Goal: Task Accomplishment & Management: Use online tool/utility

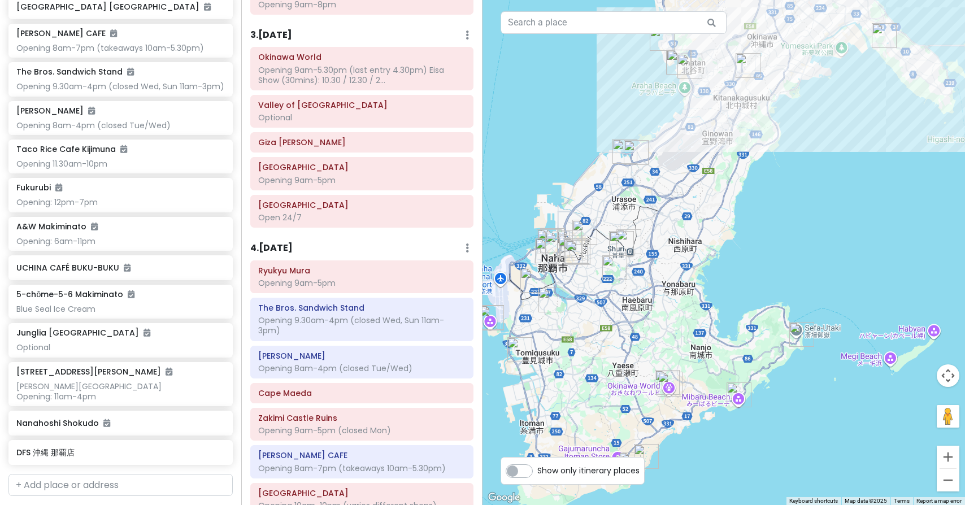
scroll to position [535, 0]
click at [292, 30] on h6 "3 . [DATE]" at bounding box center [271, 34] width 42 height 12
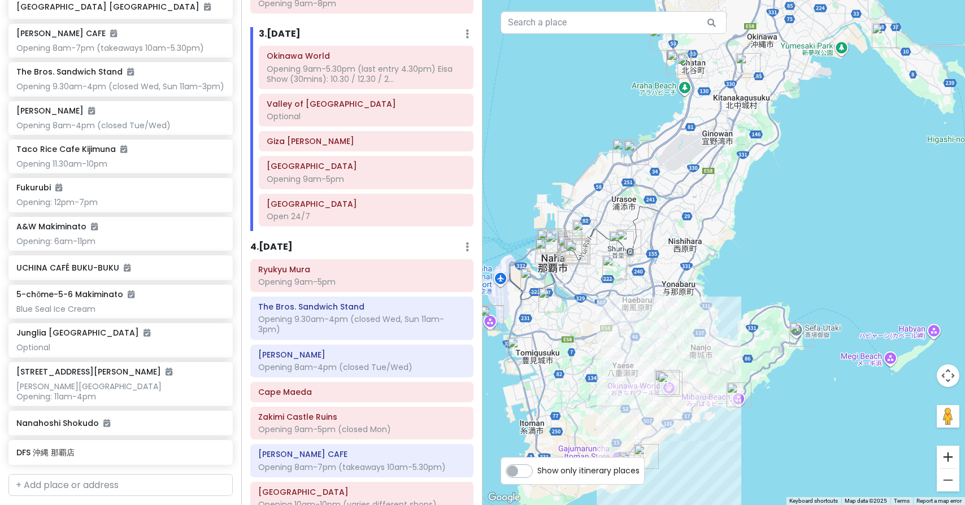
click at [952, 457] on button "Zoom in" at bounding box center [947, 457] width 23 height 23
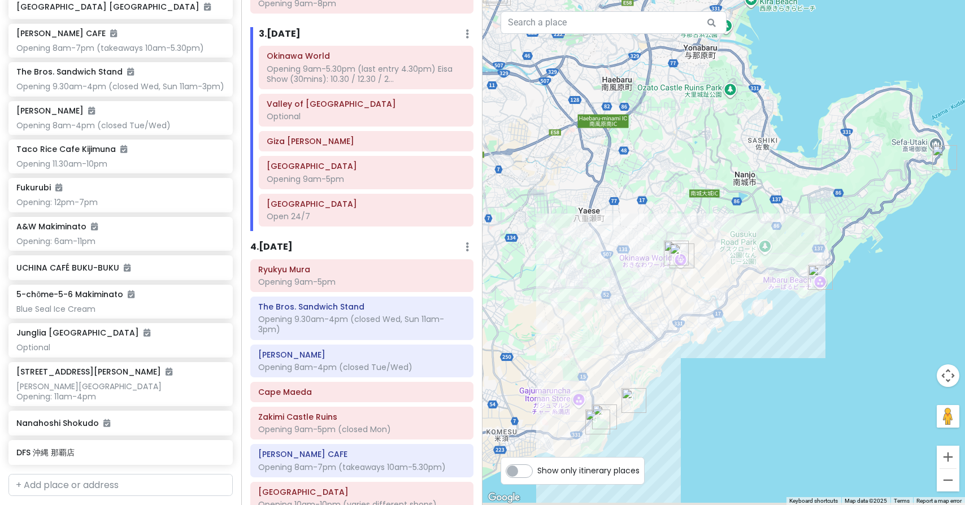
drag, startPoint x: 746, startPoint y: 356, endPoint x: 813, endPoint y: 83, distance: 281.6
click at [948, 451] on button "Zoom in" at bounding box center [947, 457] width 23 height 23
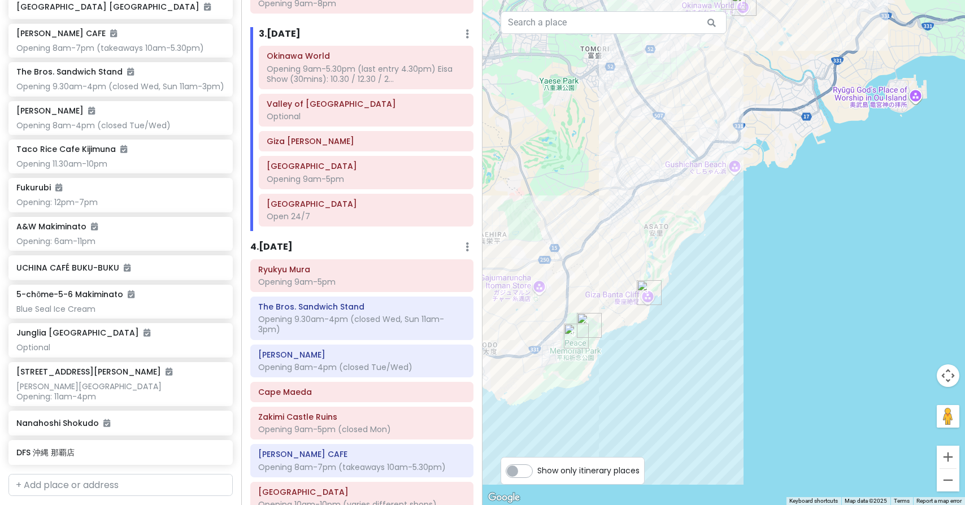
drag, startPoint x: 794, startPoint y: 440, endPoint x: 897, endPoint y: 178, distance: 281.7
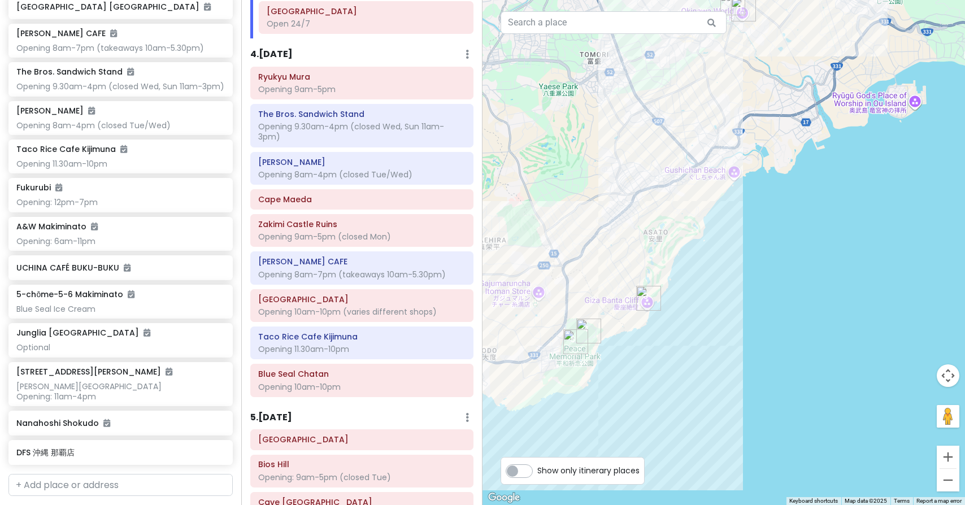
scroll to position [729, 0]
click at [467, 48] on icon at bounding box center [466, 52] width 3 height 9
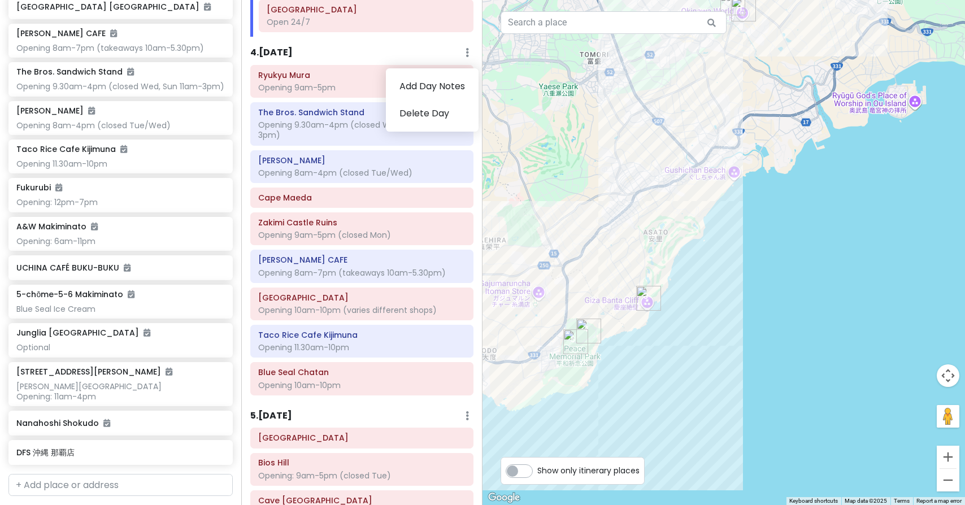
click at [467, 48] on icon at bounding box center [466, 52] width 3 height 9
click at [288, 47] on h6 "4 . [DATE]" at bounding box center [271, 53] width 42 height 12
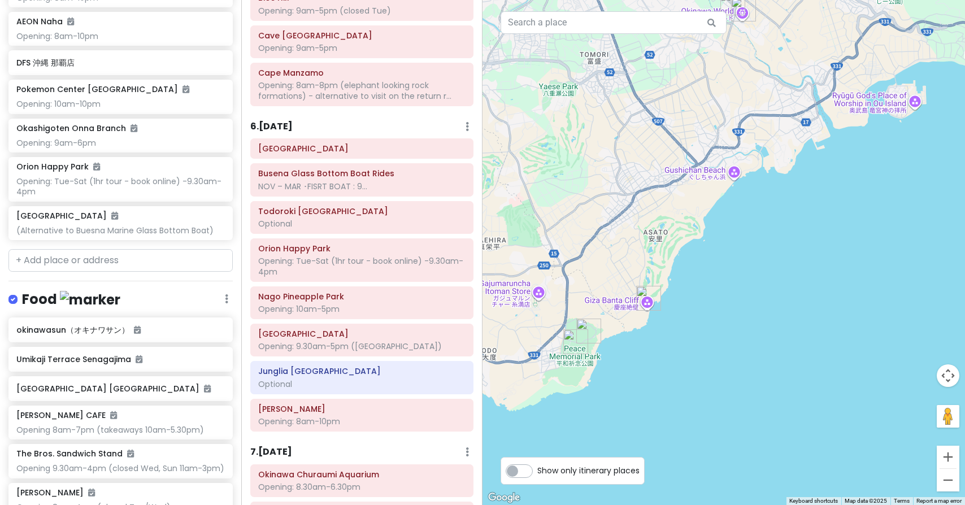
scroll to position [2113, 0]
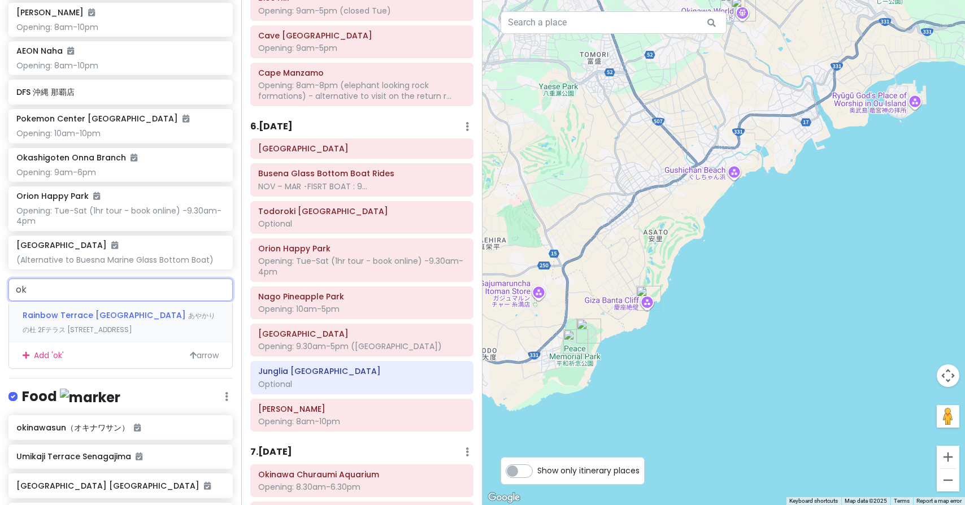
type input "o"
type input "r"
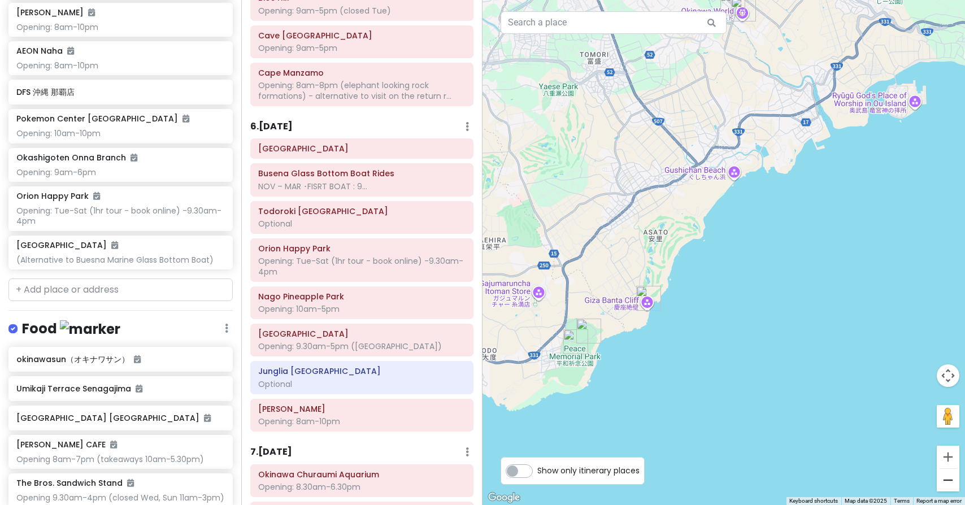
click at [945, 481] on button "Zoom out" at bounding box center [947, 480] width 23 height 23
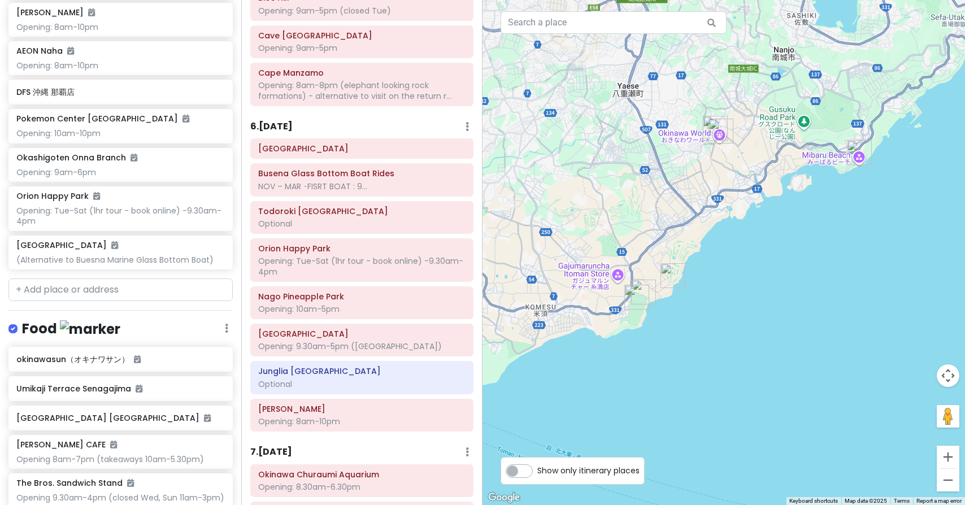
drag, startPoint x: 651, startPoint y: 373, endPoint x: 637, endPoint y: 380, distance: 16.4
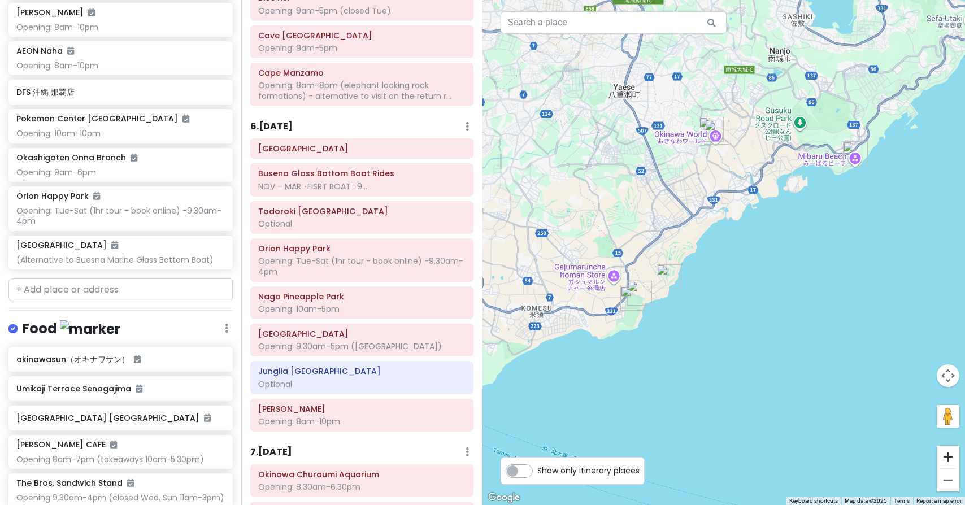
click at [955, 453] on button "Zoom in" at bounding box center [947, 457] width 23 height 23
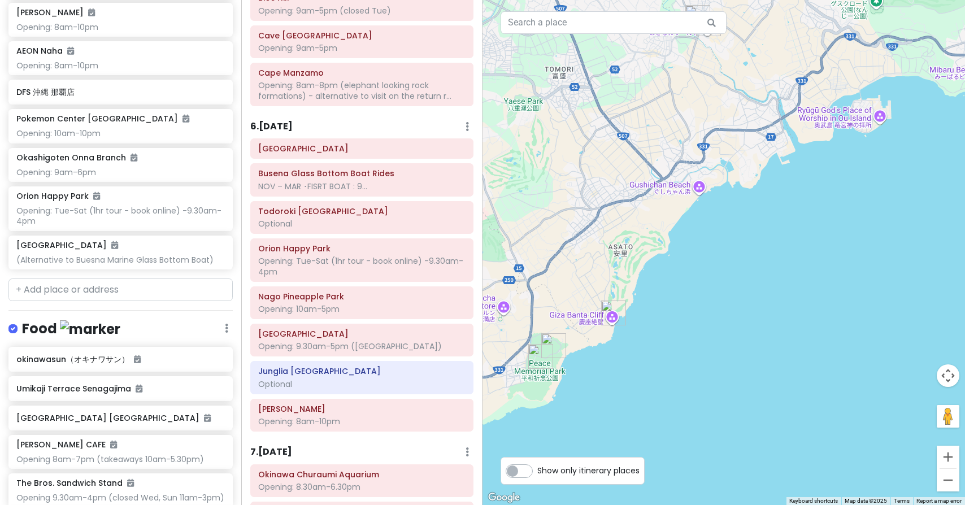
click at [955, 453] on button "Zoom in" at bounding box center [947, 457] width 23 height 23
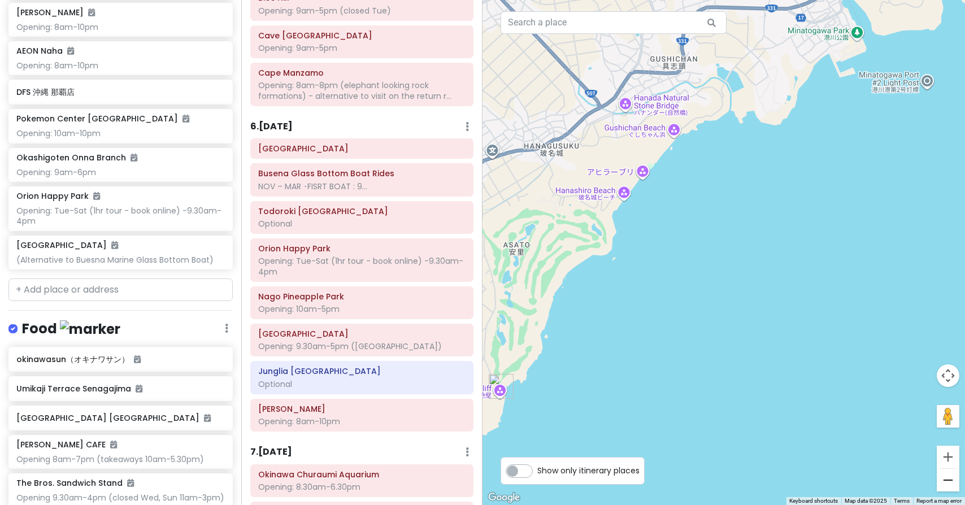
click at [947, 478] on button "Zoom out" at bounding box center [947, 480] width 23 height 23
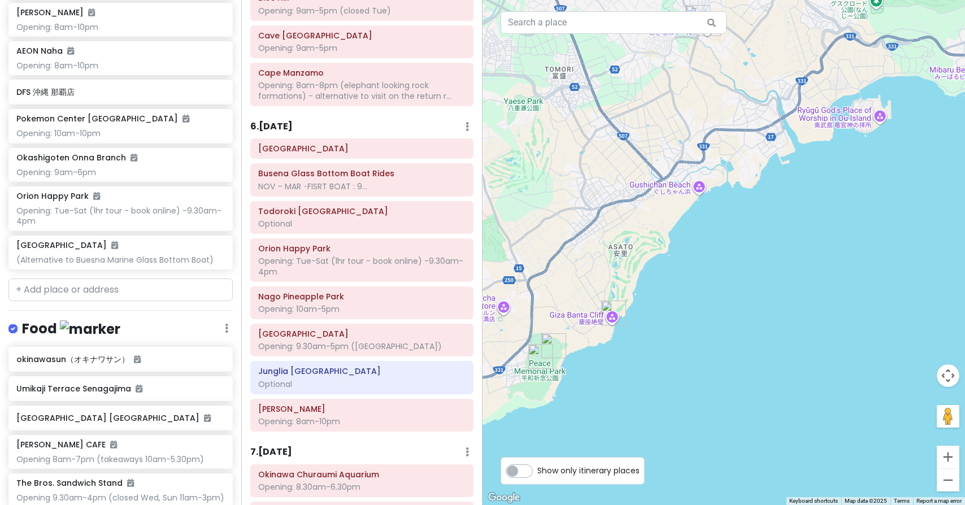
click at [947, 478] on button "Zoom out" at bounding box center [947, 480] width 23 height 23
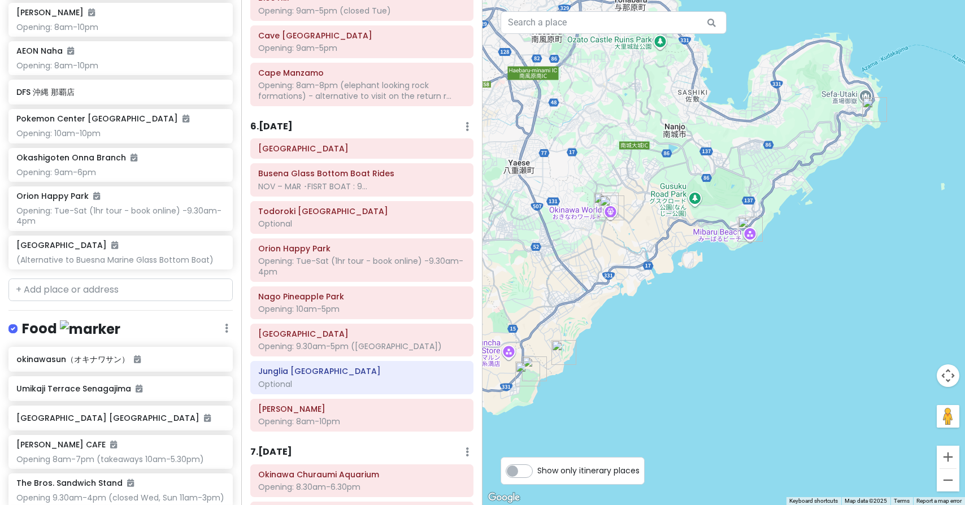
drag, startPoint x: 860, startPoint y: 218, endPoint x: 751, endPoint y: 312, distance: 144.2
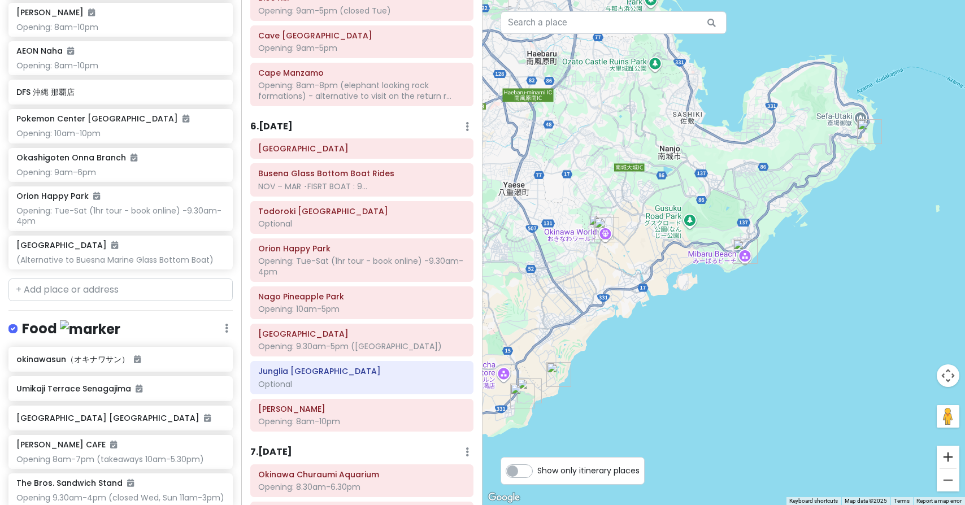
click at [952, 457] on button "Zoom in" at bounding box center [947, 457] width 23 height 23
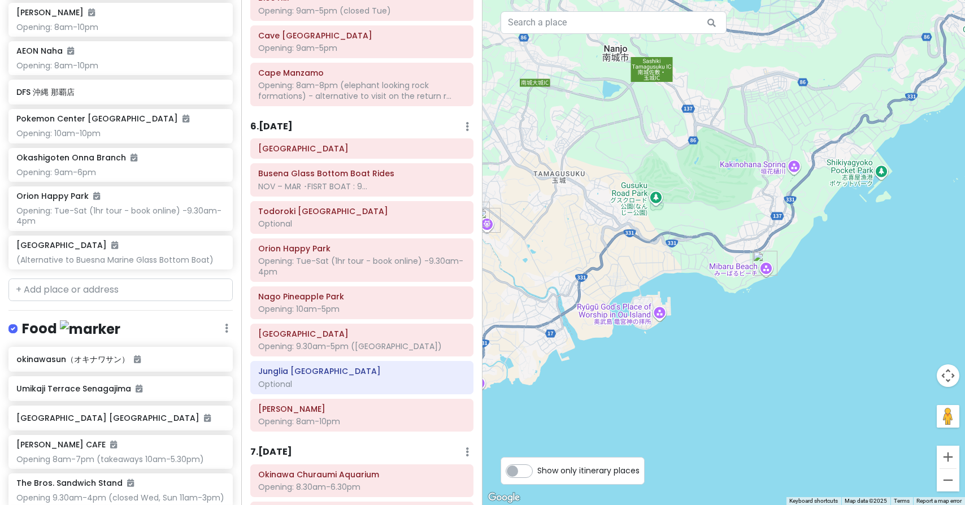
click at [952, 457] on button "Zoom in" at bounding box center [947, 457] width 23 height 23
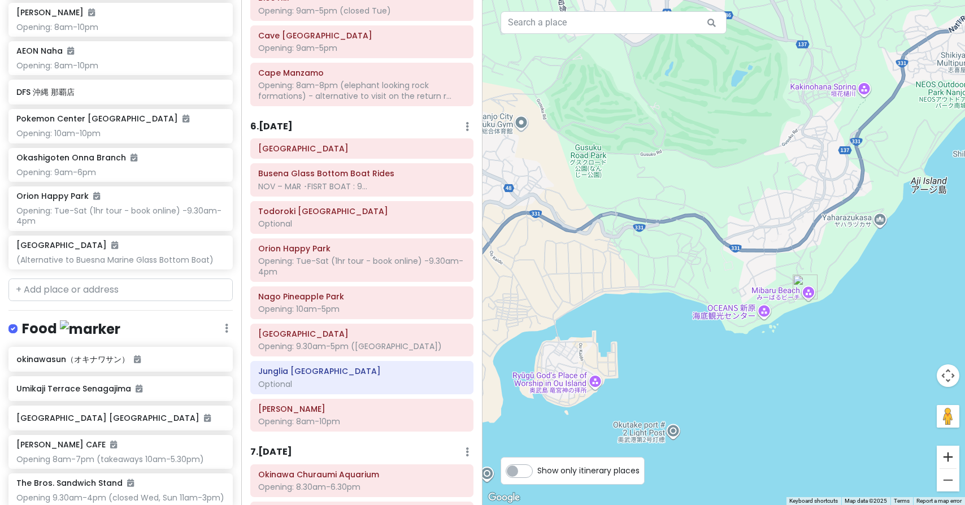
click at [952, 457] on button "Zoom in" at bounding box center [947, 457] width 23 height 23
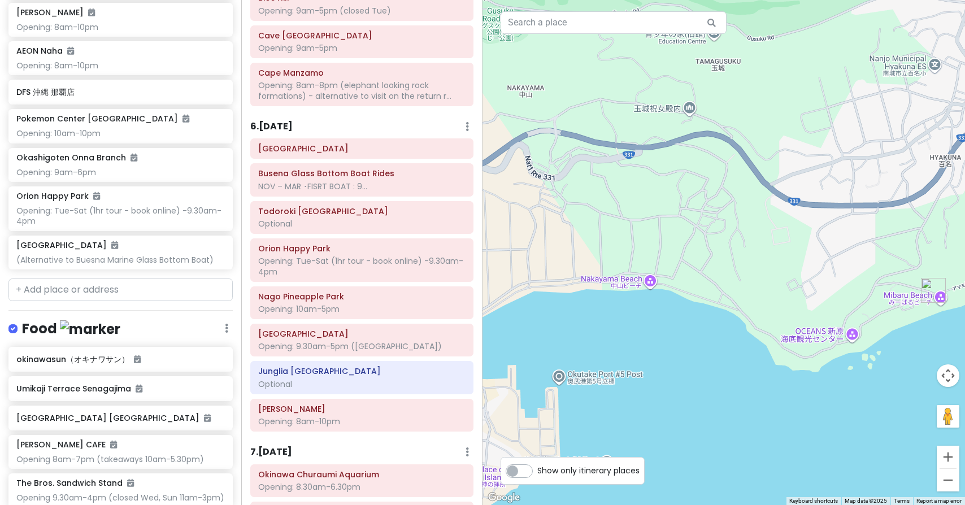
drag, startPoint x: 660, startPoint y: 378, endPoint x: 709, endPoint y: 334, distance: 66.0
click at [946, 455] on button "Zoom in" at bounding box center [947, 457] width 23 height 23
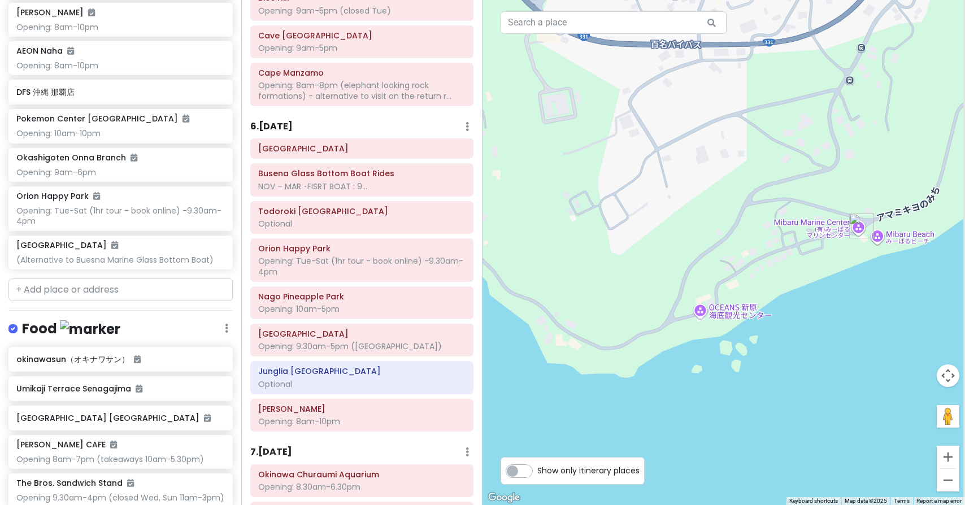
drag, startPoint x: 810, startPoint y: 321, endPoint x: 470, endPoint y: 203, distance: 359.9
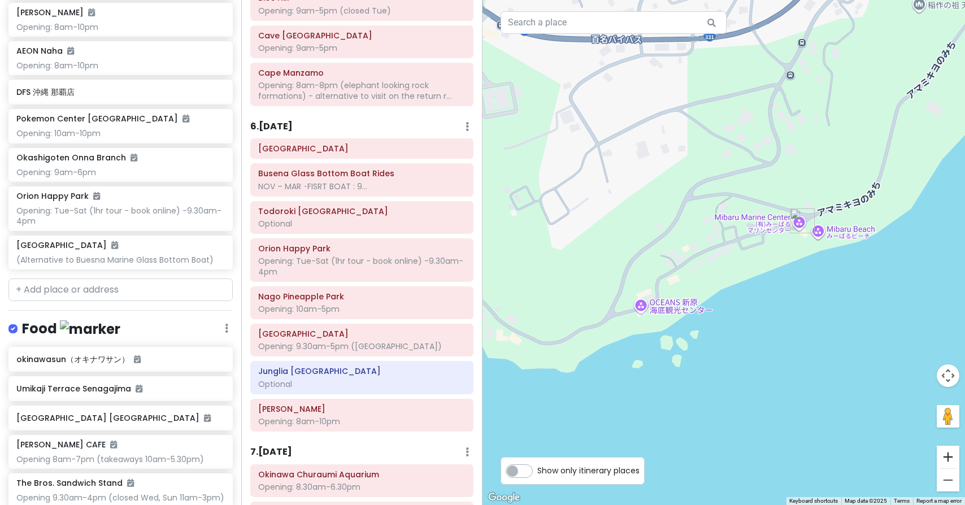
click at [954, 455] on button "Zoom in" at bounding box center [947, 457] width 23 height 23
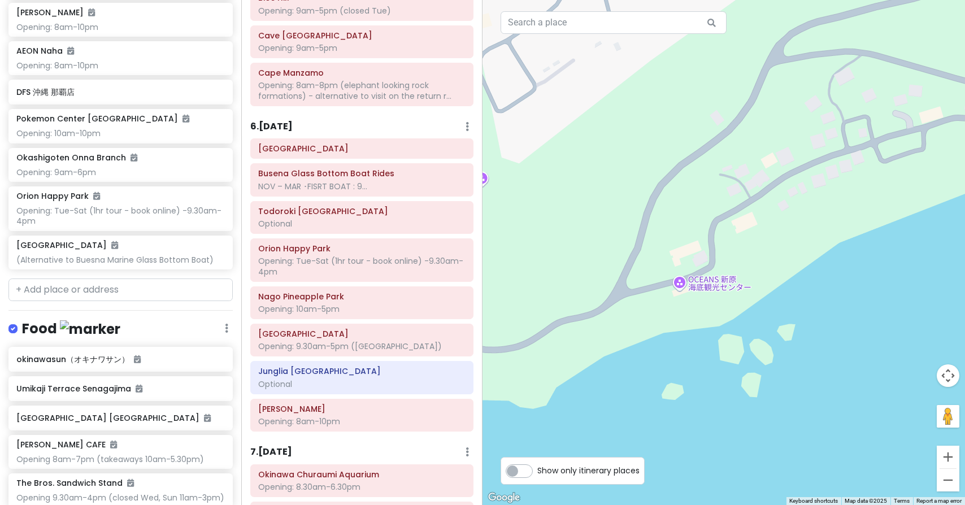
drag, startPoint x: 714, startPoint y: 365, endPoint x: 836, endPoint y: 279, distance: 149.6
click at [697, 286] on div at bounding box center [723, 252] width 482 height 505
click at [947, 457] on button "Zoom in" at bounding box center [947, 457] width 23 height 23
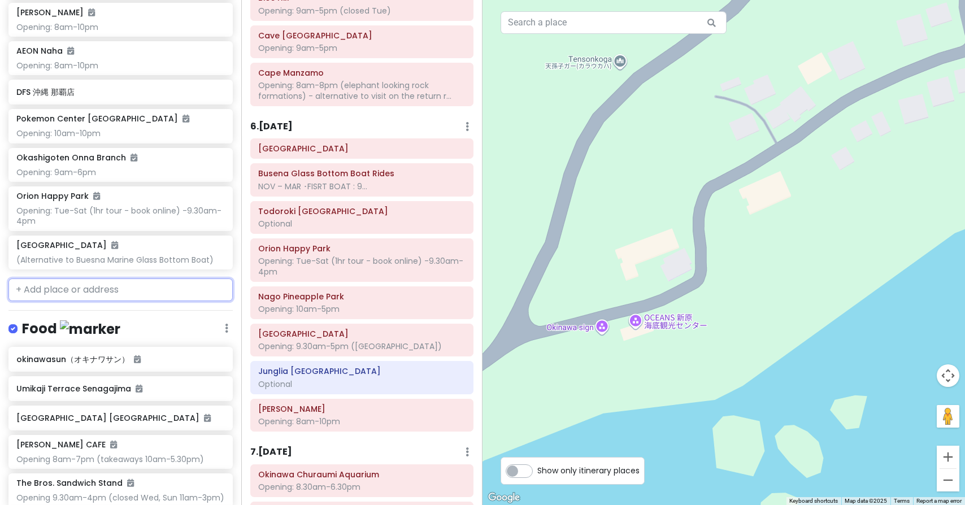
click at [146, 278] on input "text" at bounding box center [120, 289] width 224 height 23
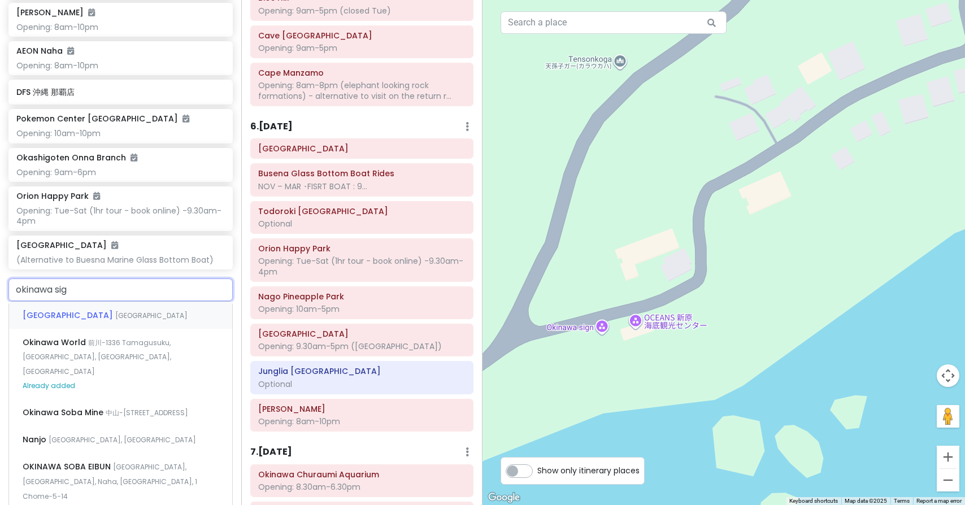
type input "okinawa sign"
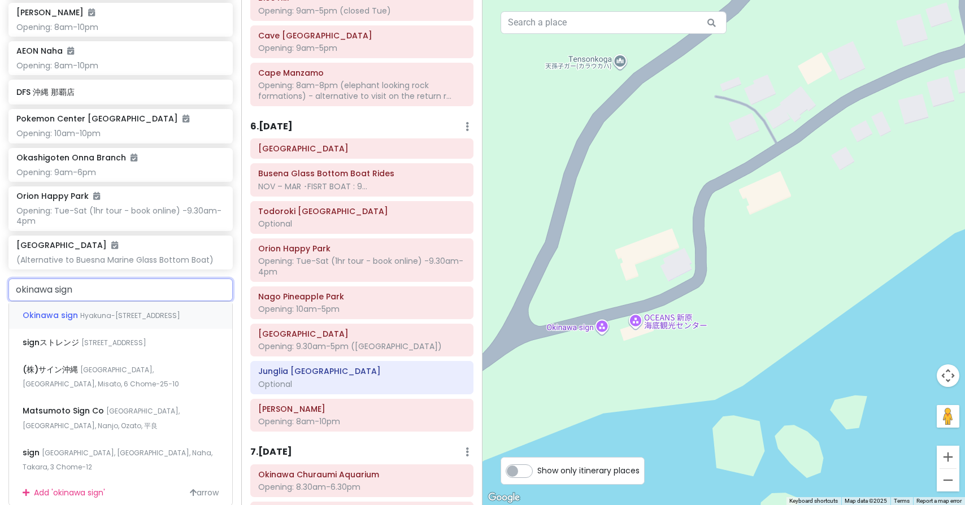
click at [125, 302] on div "Okinawa sign Hyakuna-1265-1 Tamagusuku, [GEOGRAPHIC_DATA], [GEOGRAPHIC_DATA], […" at bounding box center [120, 315] width 223 height 27
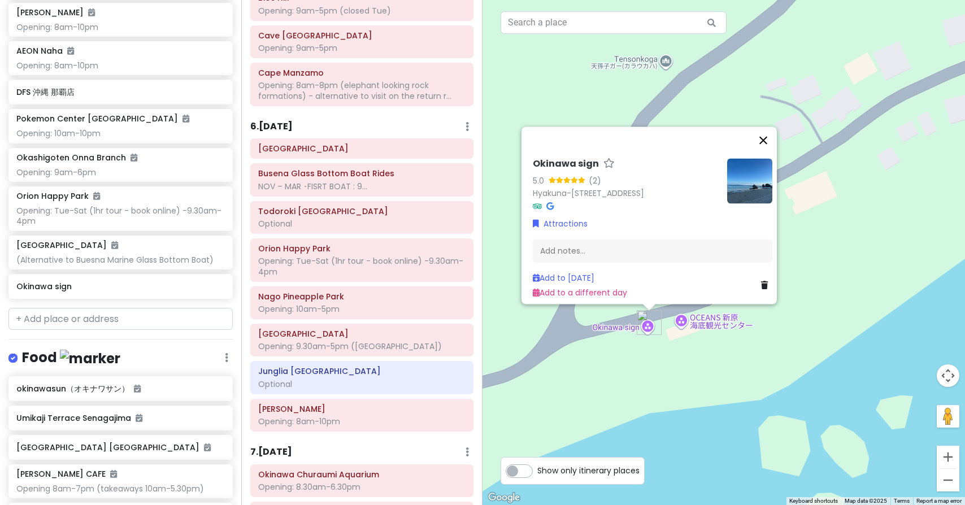
click at [770, 127] on button "Close" at bounding box center [763, 140] width 27 height 27
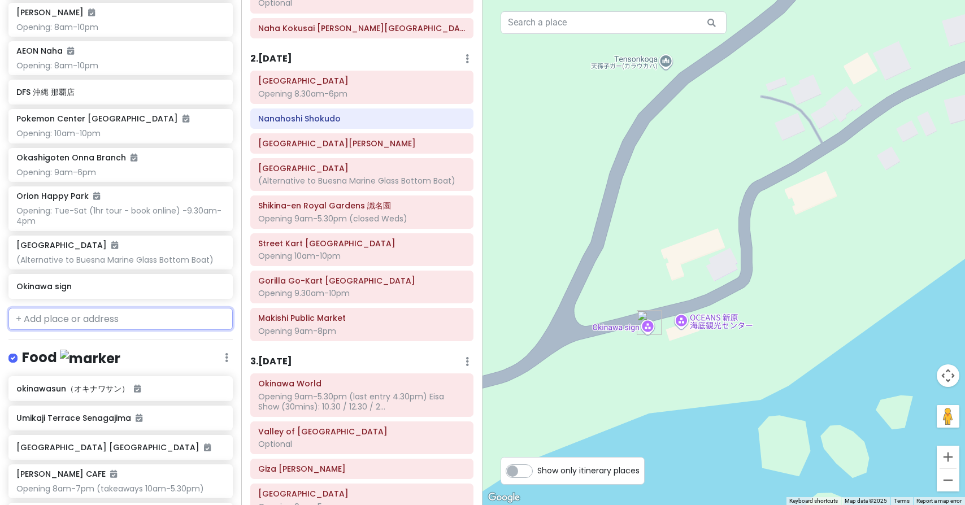
scroll to position [220, 0]
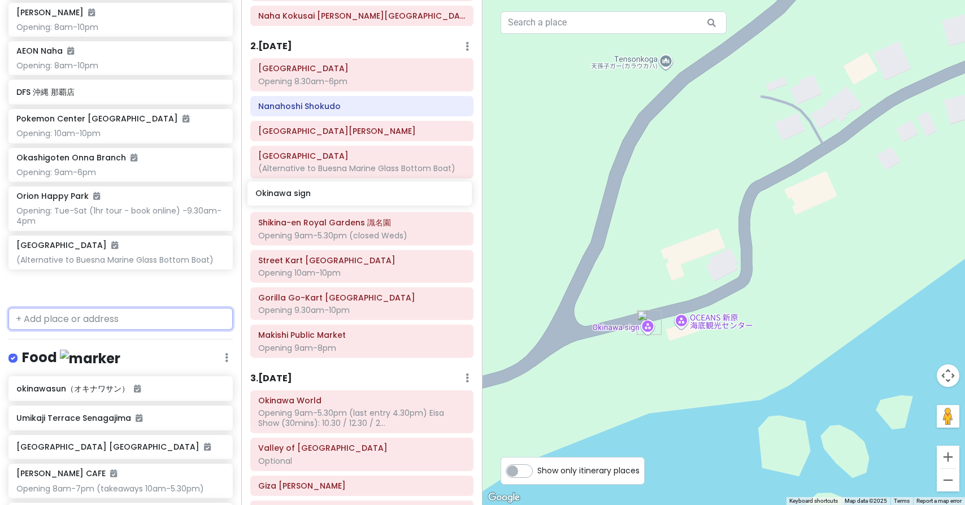
drag, startPoint x: 80, startPoint y: 252, endPoint x: 319, endPoint y: 194, distance: 245.9
click at [319, 194] on div "Okinawa Trip Private Change Dates Make a Copy Delete Trip Give Feedback 💡 Suppo…" at bounding box center [482, 252] width 965 height 505
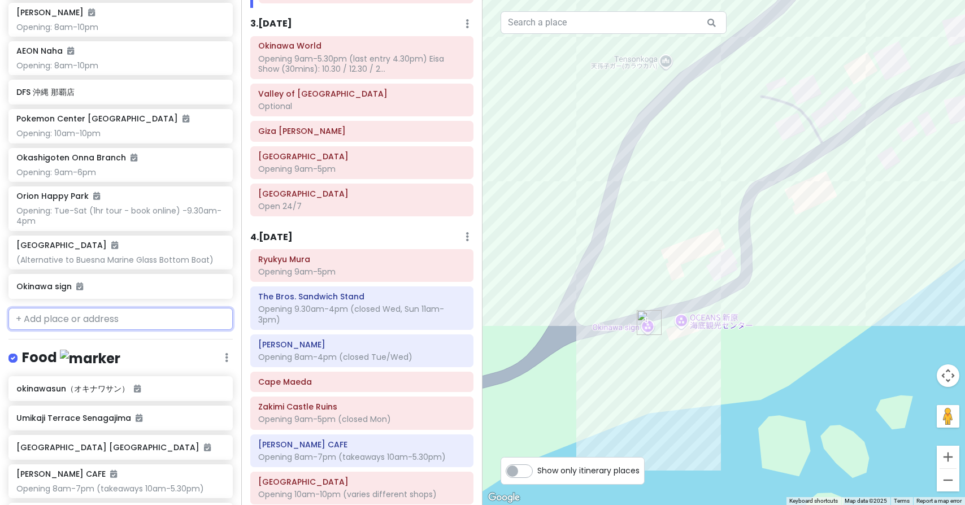
scroll to position [570, 0]
click at [947, 481] on button "Zoom out" at bounding box center [947, 480] width 23 height 23
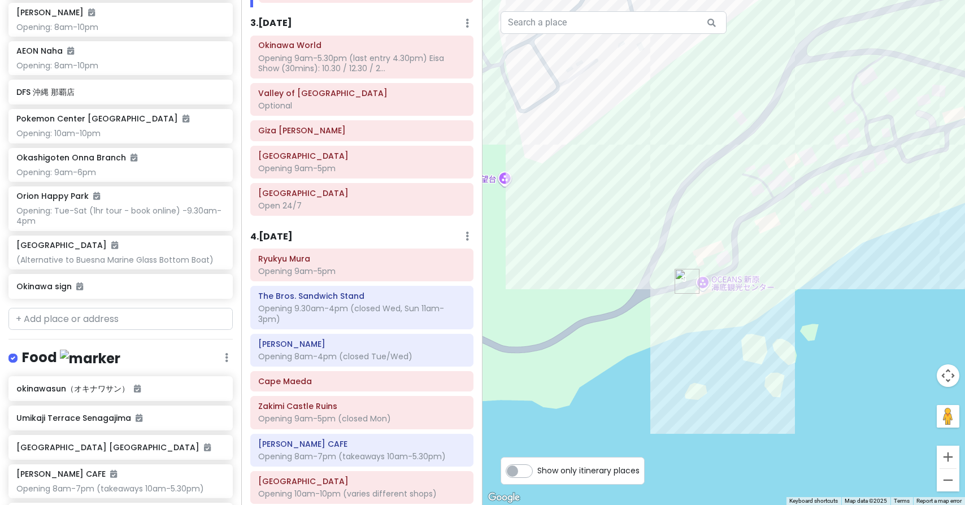
click at [947, 481] on button "Zoom out" at bounding box center [947, 480] width 23 height 23
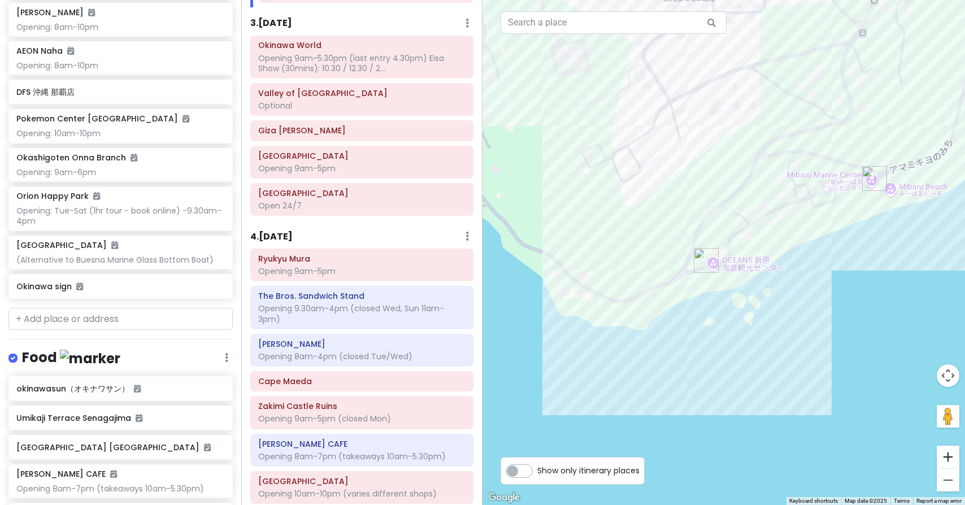
click at [950, 453] on button "Zoom in" at bounding box center [947, 457] width 23 height 23
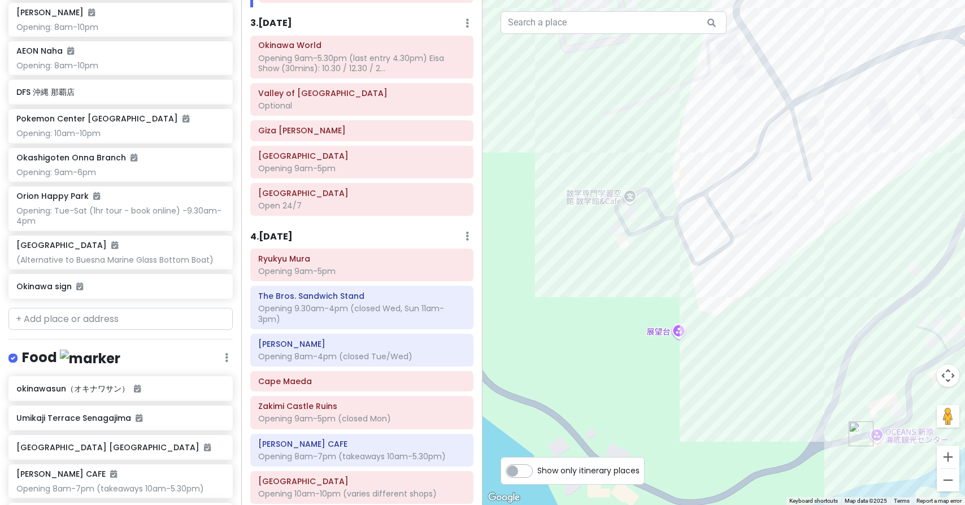
drag, startPoint x: 586, startPoint y: 265, endPoint x: 761, endPoint y: 420, distance: 233.3
click at [948, 483] on button "Zoom out" at bounding box center [947, 480] width 23 height 23
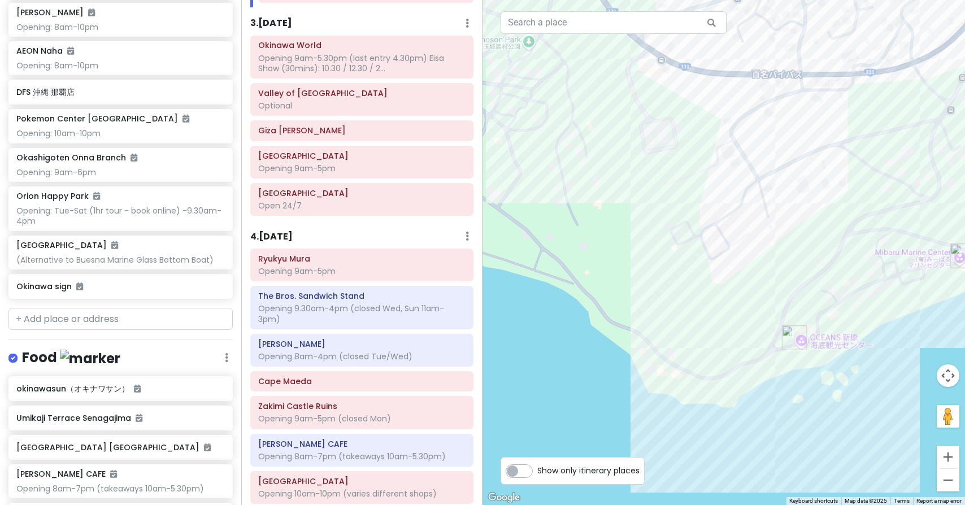
click at [948, 483] on button "Zoom out" at bounding box center [947, 480] width 23 height 23
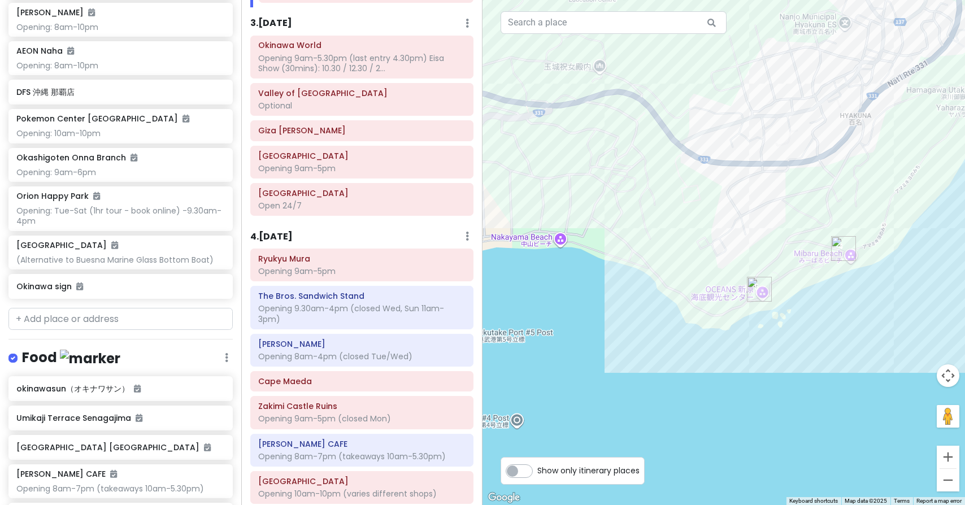
click at [948, 483] on button "Zoom out" at bounding box center [947, 480] width 23 height 23
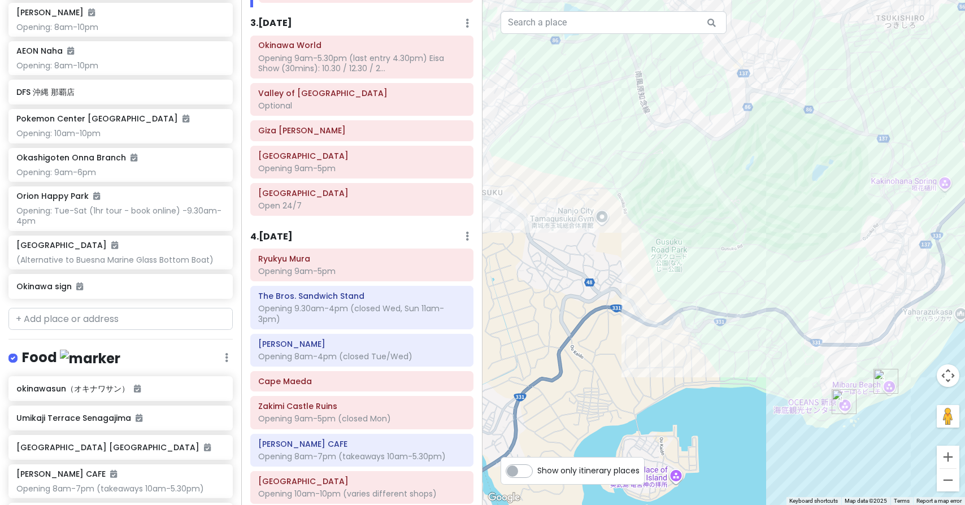
drag, startPoint x: 629, startPoint y: 207, endPoint x: 744, endPoint y: 362, distance: 193.7
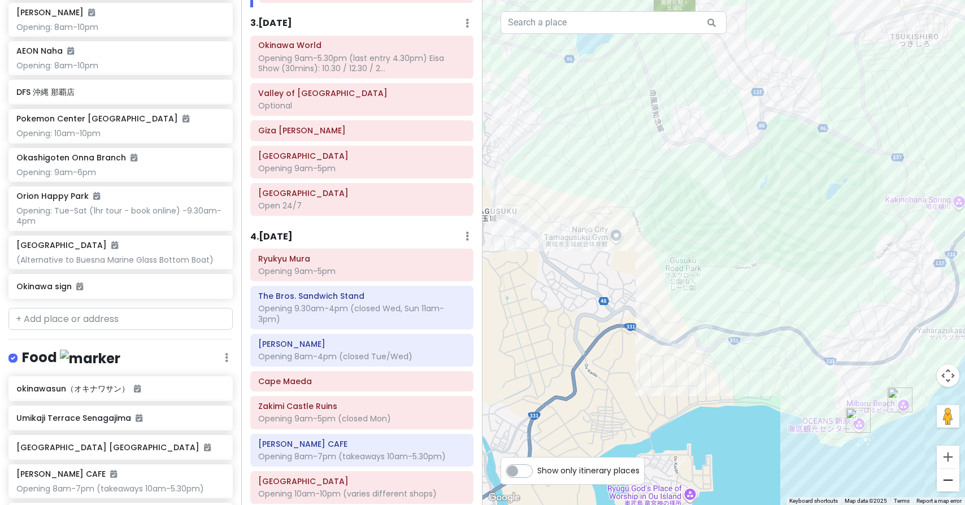
click at [952, 482] on button "Zoom out" at bounding box center [947, 480] width 23 height 23
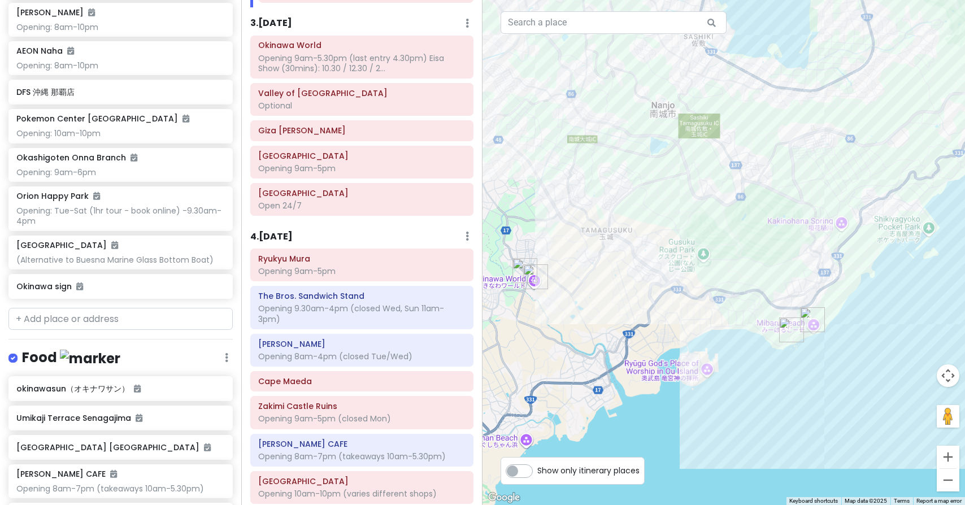
click at [952, 482] on button "Zoom out" at bounding box center [947, 480] width 23 height 23
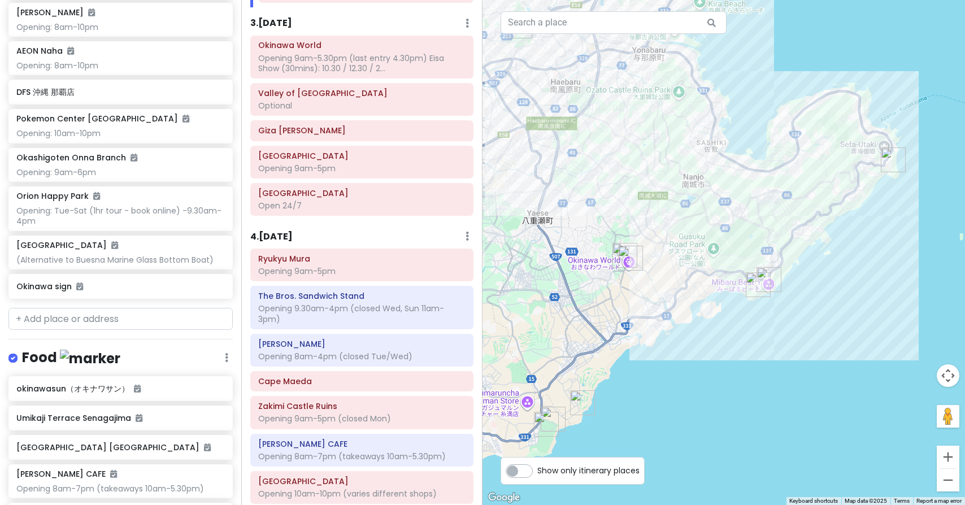
click at [952, 482] on button "Zoom out" at bounding box center [947, 480] width 23 height 23
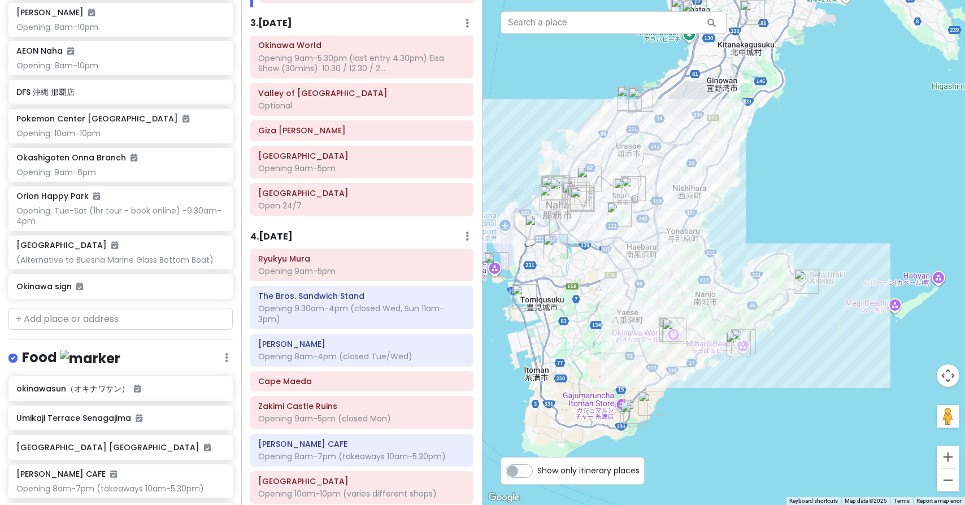
drag, startPoint x: 670, startPoint y: 260, endPoint x: 667, endPoint y: 342, distance: 82.5
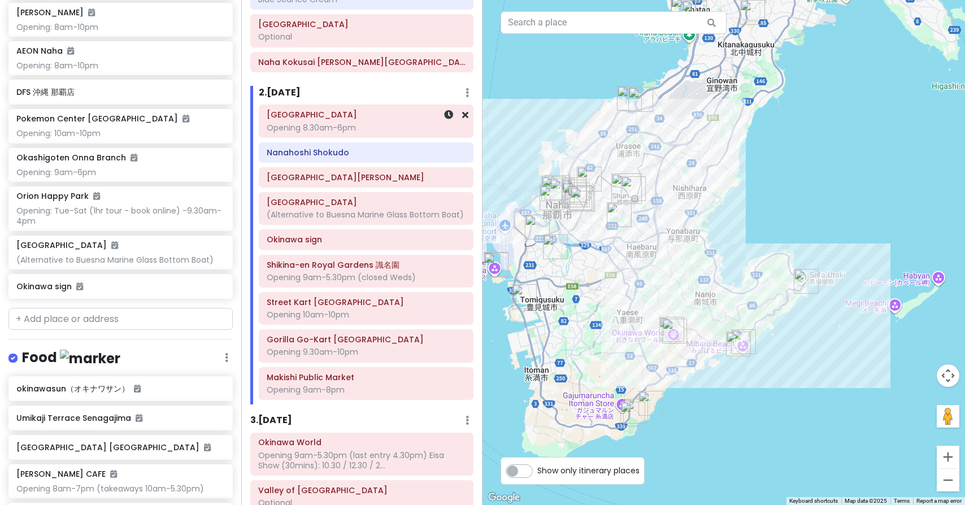
scroll to position [175, 0]
click at [293, 88] on h6 "2 . [DATE]" at bounding box center [280, 92] width 42 height 12
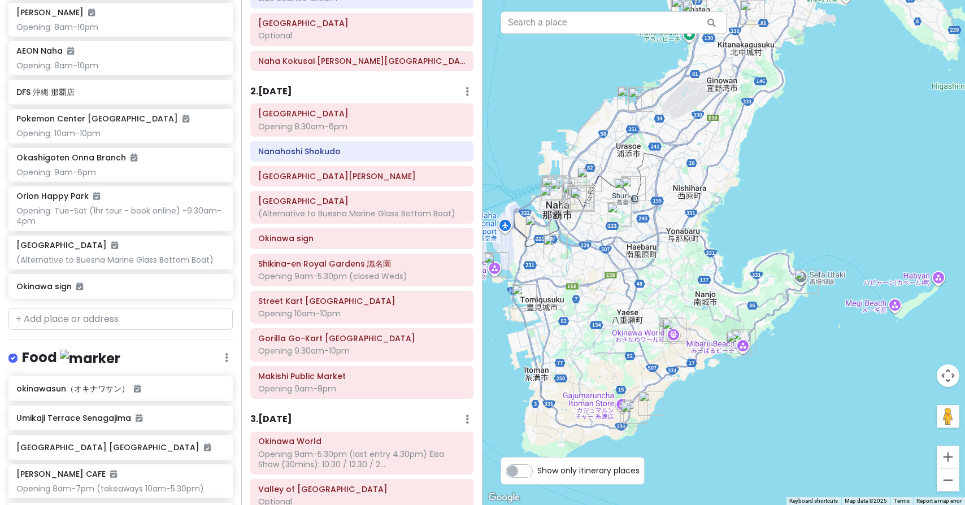
click at [292, 86] on h6 "2 . [DATE]" at bounding box center [271, 92] width 42 height 12
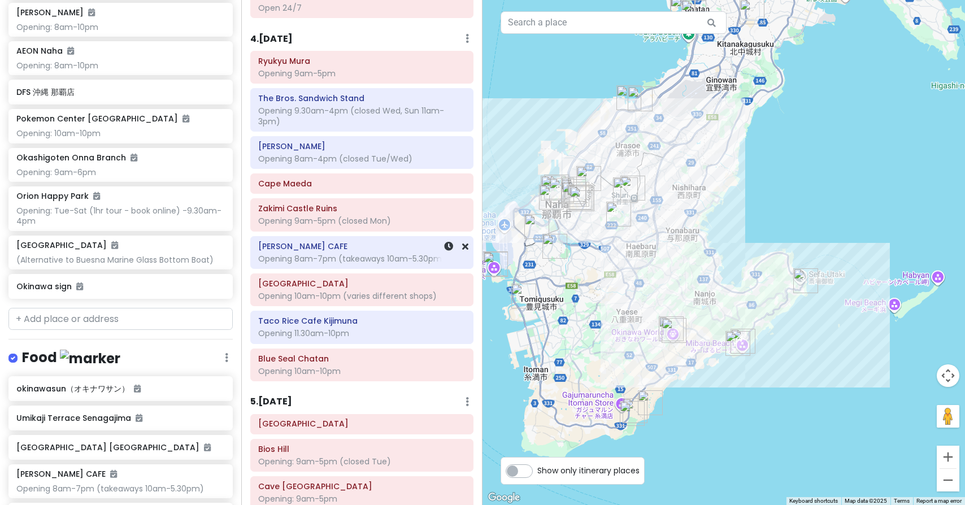
scroll to position [763, 0]
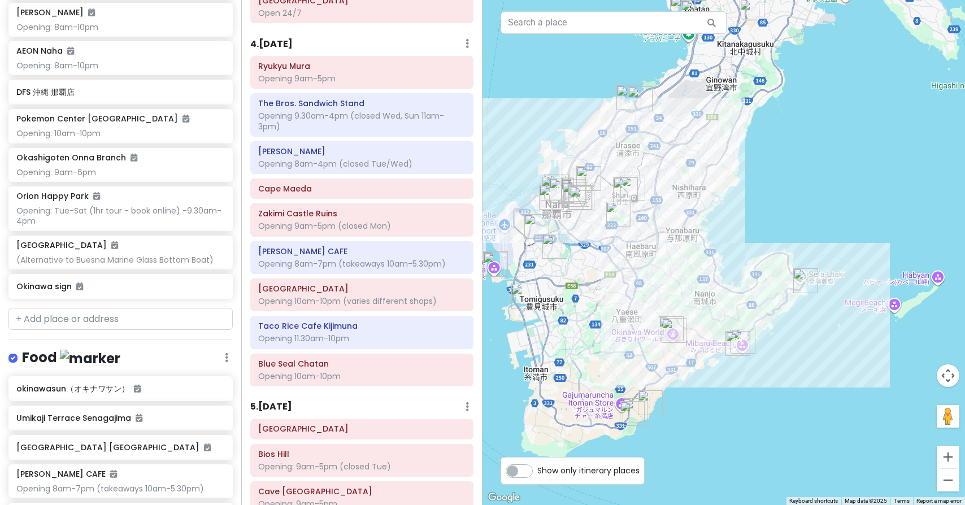
click at [281, 38] on h6 "4 . [DATE]" at bounding box center [271, 44] width 42 height 12
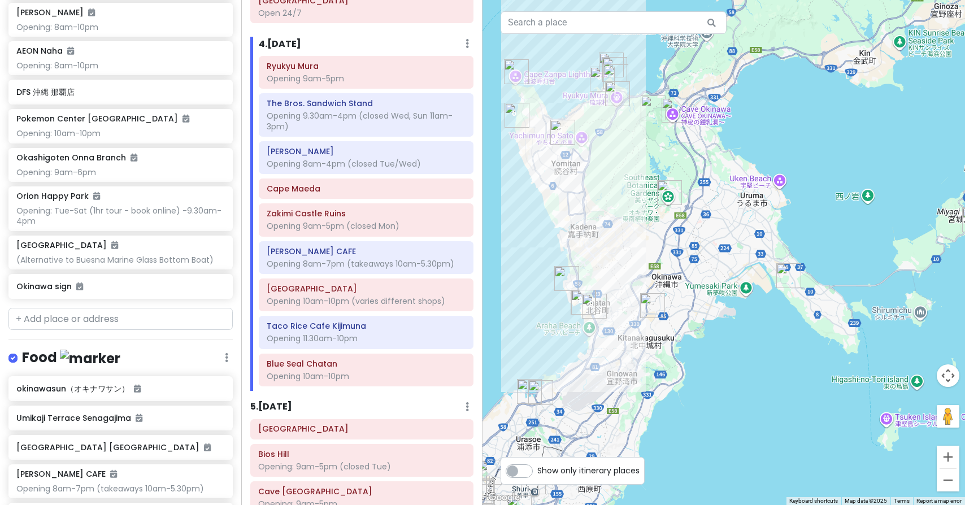
drag, startPoint x: 847, startPoint y: 166, endPoint x: 748, endPoint y: 461, distance: 311.1
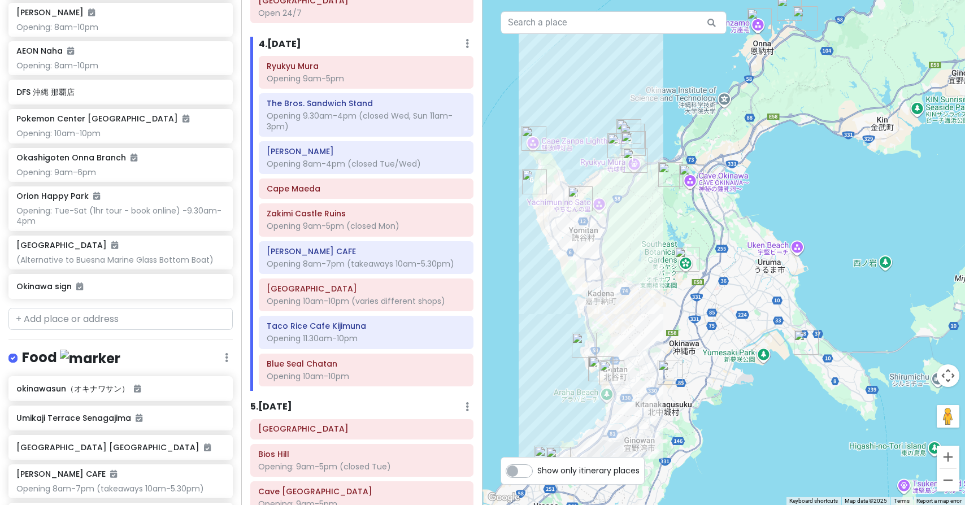
drag, startPoint x: 743, startPoint y: 148, endPoint x: 761, endPoint y: 217, distance: 71.1
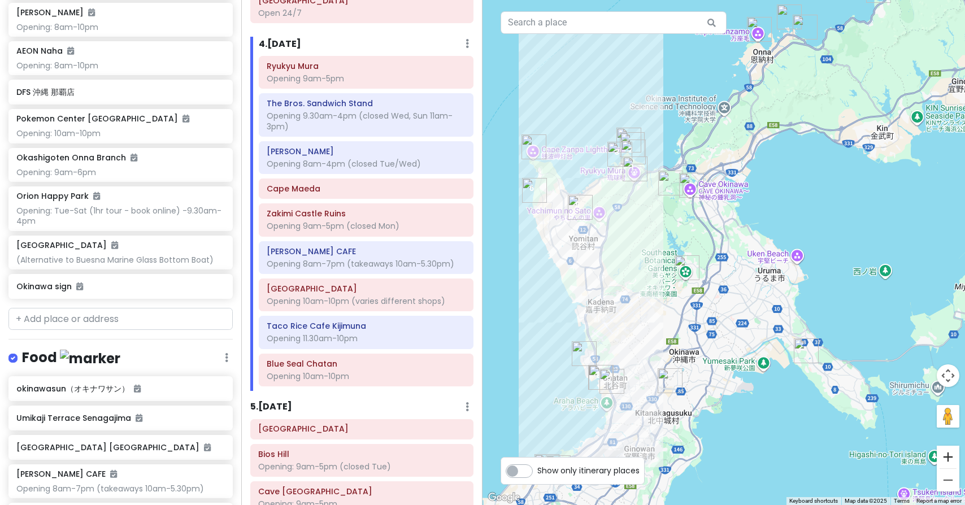
click at [949, 455] on button "Zoom in" at bounding box center [947, 457] width 23 height 23
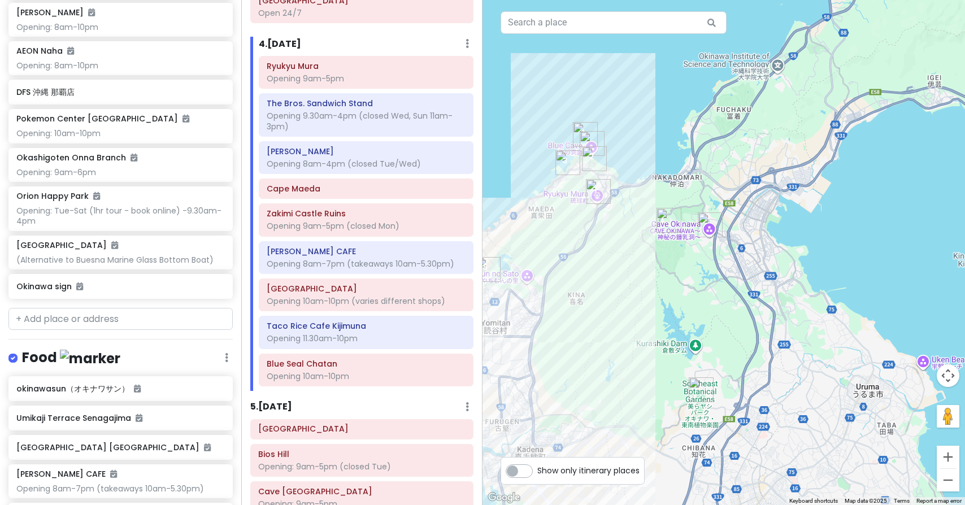
drag, startPoint x: 589, startPoint y: 196, endPoint x: 644, endPoint y: 295, distance: 113.3
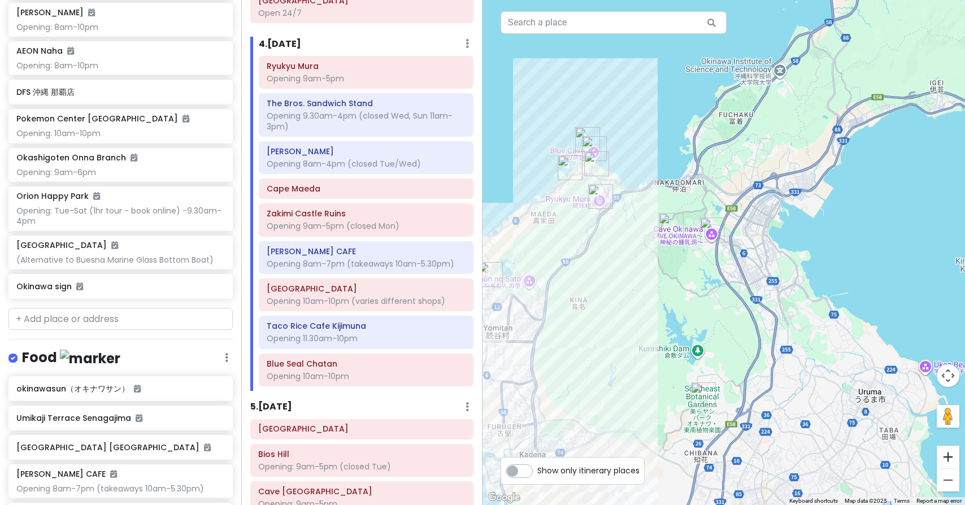
click at [950, 456] on button "Zoom in" at bounding box center [947, 457] width 23 height 23
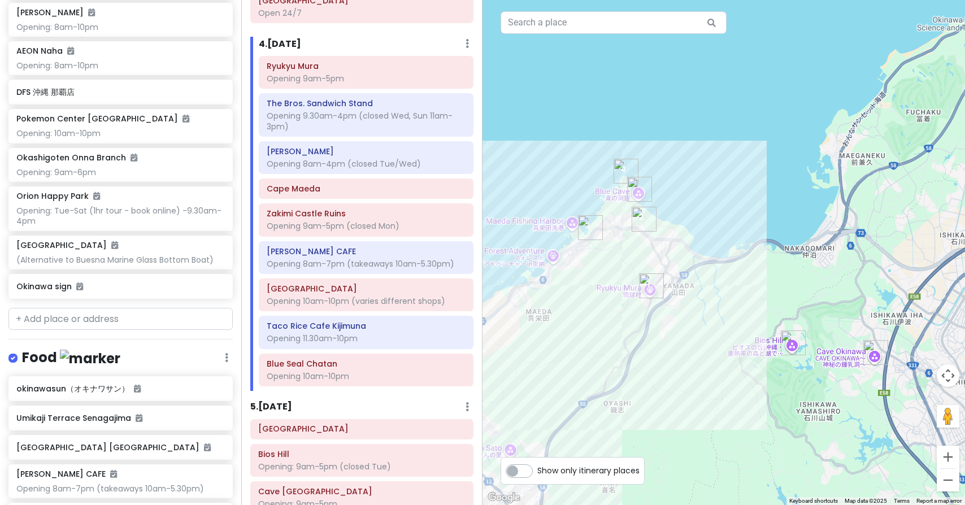
drag, startPoint x: 523, startPoint y: 268, endPoint x: 701, endPoint y: 403, distance: 223.8
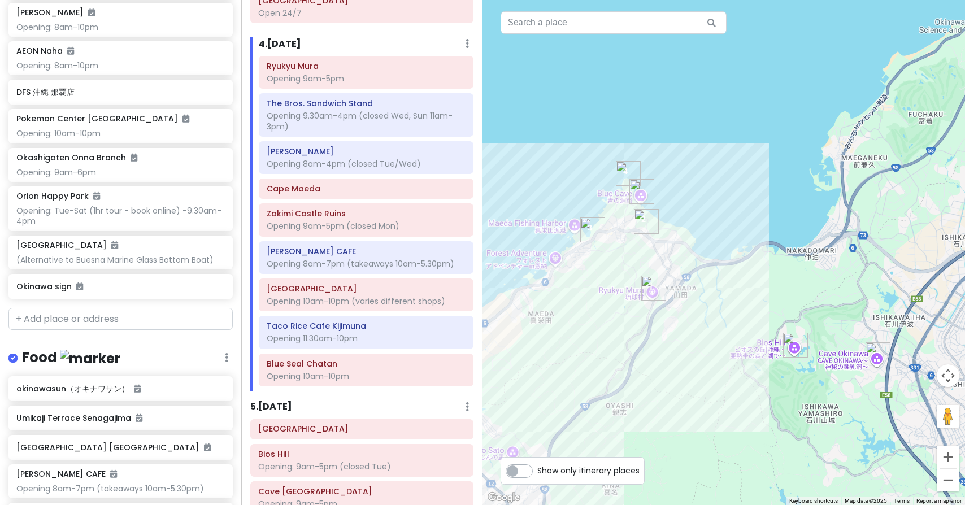
click at [591, 233] on img "Maeda Breeze" at bounding box center [592, 229] width 25 height 25
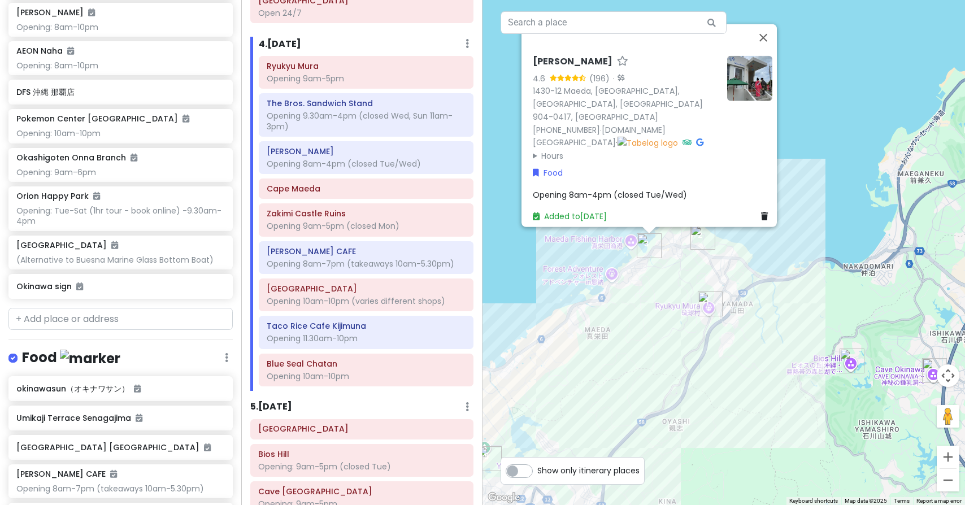
click at [704, 233] on img "The Bros. Sandwich Stand" at bounding box center [702, 237] width 25 height 25
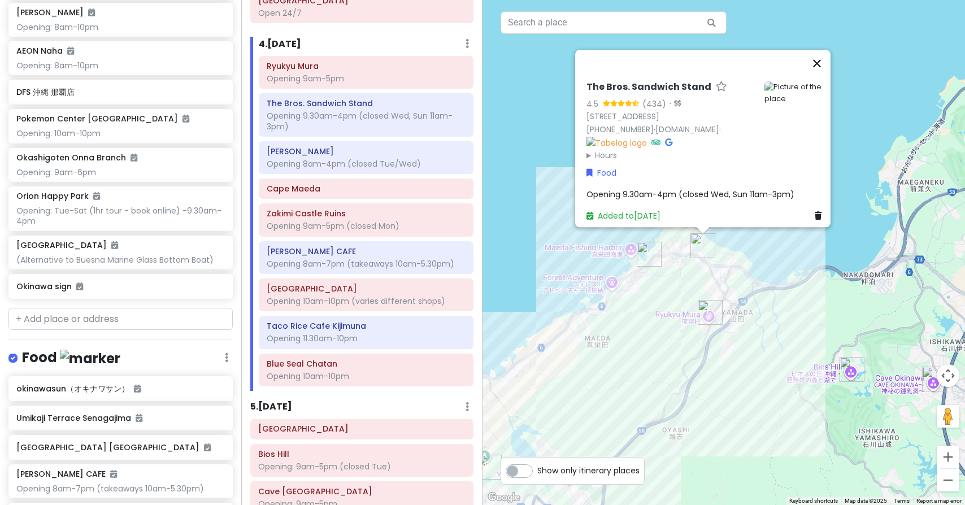
click at [819, 50] on button "Close" at bounding box center [816, 63] width 27 height 27
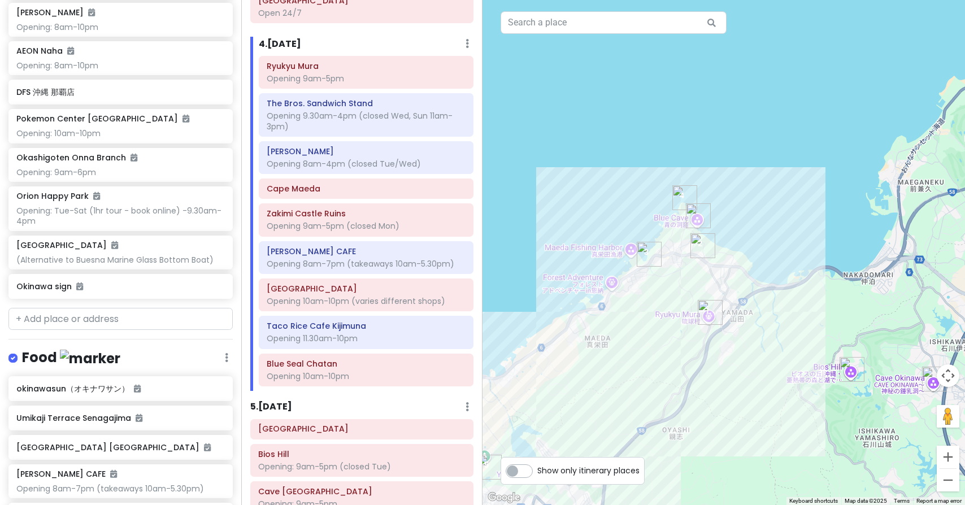
click at [686, 201] on img "Cape Maeda" at bounding box center [684, 197] width 25 height 25
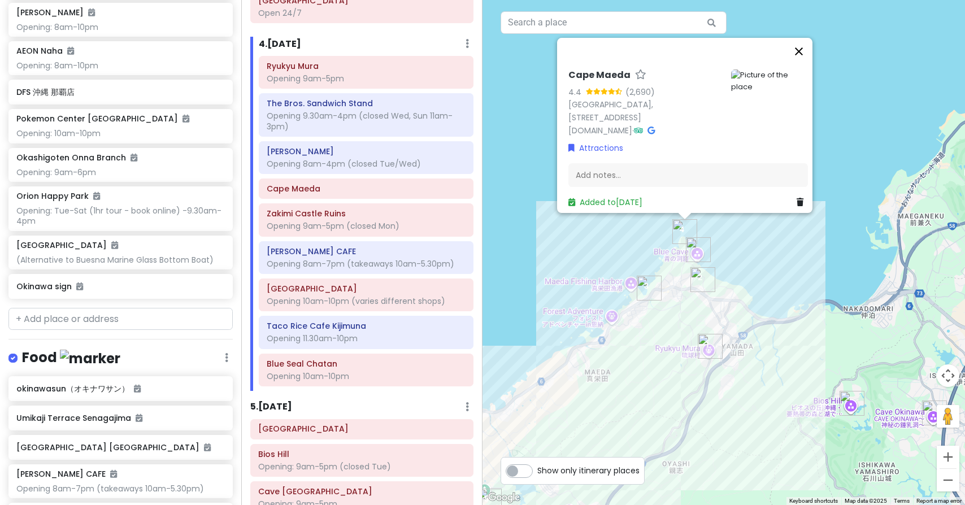
click at [804, 43] on button "Close" at bounding box center [798, 51] width 27 height 27
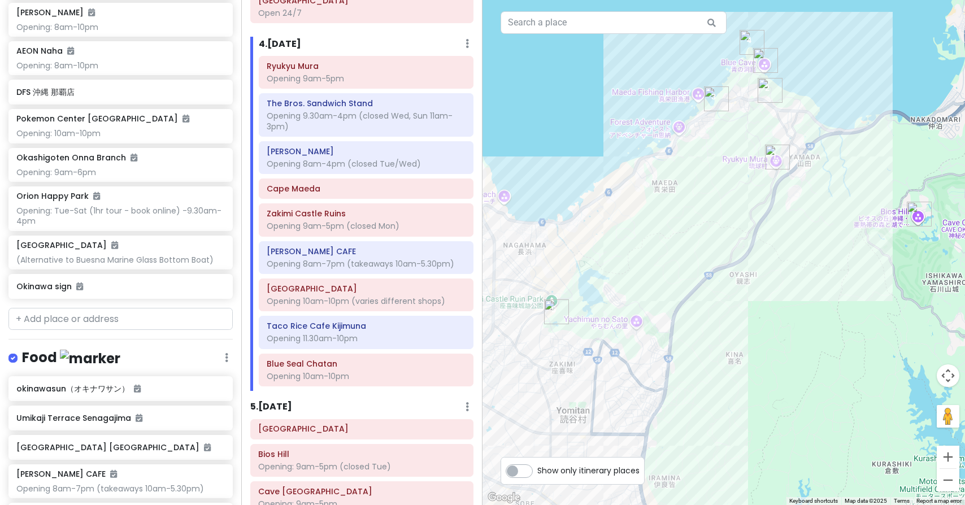
drag, startPoint x: 618, startPoint y: 214, endPoint x: 686, endPoint y: 21, distance: 204.0
click at [553, 312] on img "Zakimi Castle Ruins" at bounding box center [556, 311] width 25 height 25
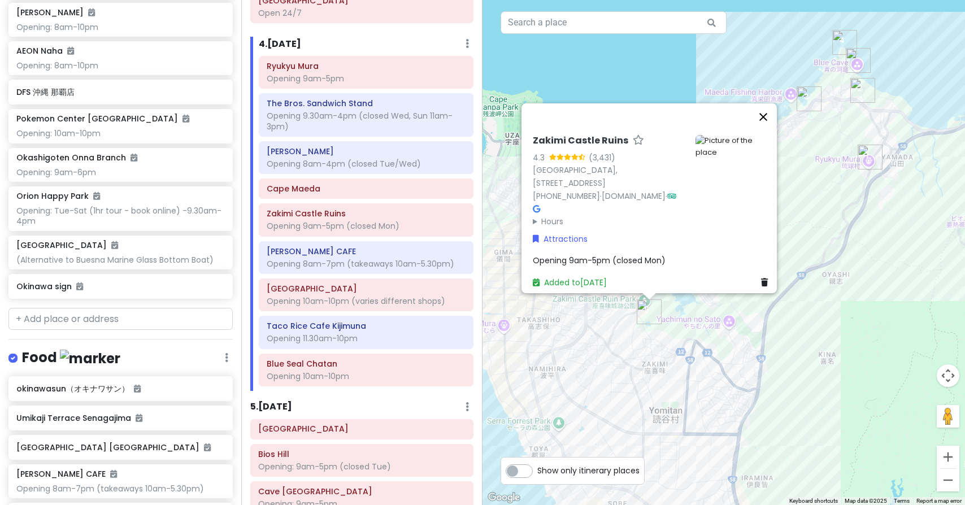
click at [771, 124] on button "Close" at bounding box center [763, 116] width 27 height 27
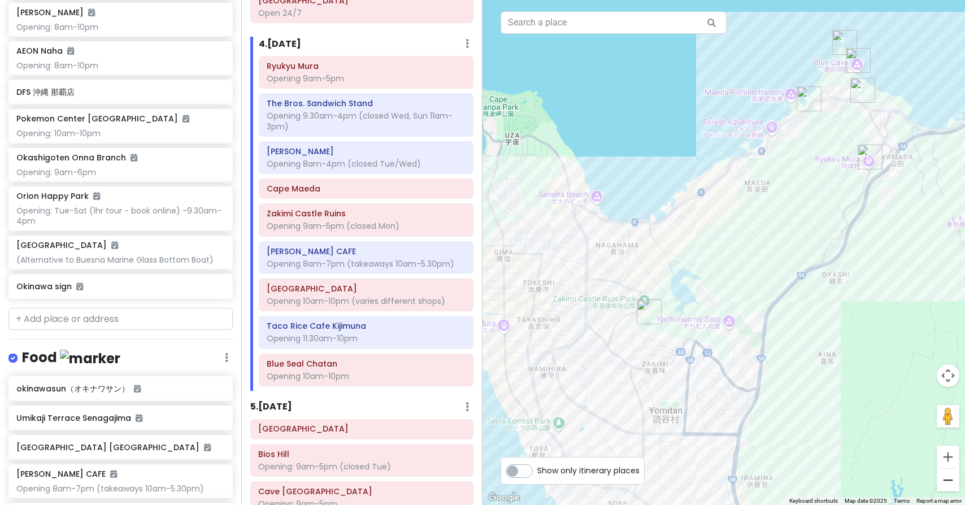
click at [950, 482] on button "Zoom out" at bounding box center [947, 480] width 23 height 23
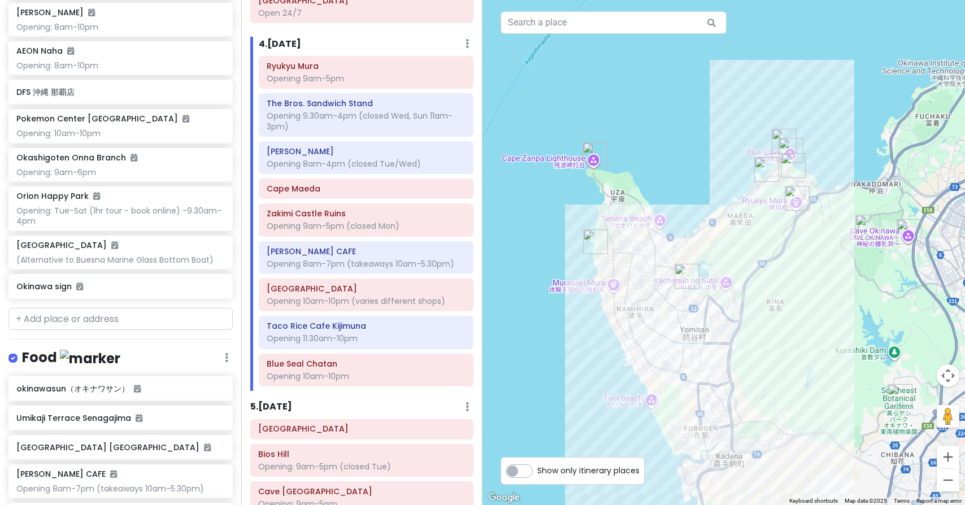
click at [594, 239] on img "BANTA CAFE" at bounding box center [595, 241] width 25 height 25
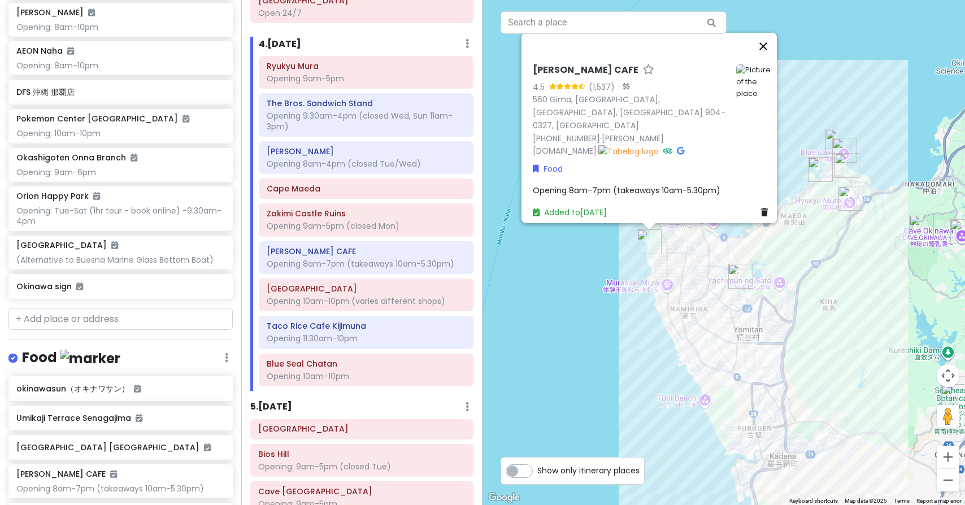
click at [769, 60] on button "Close" at bounding box center [763, 46] width 27 height 27
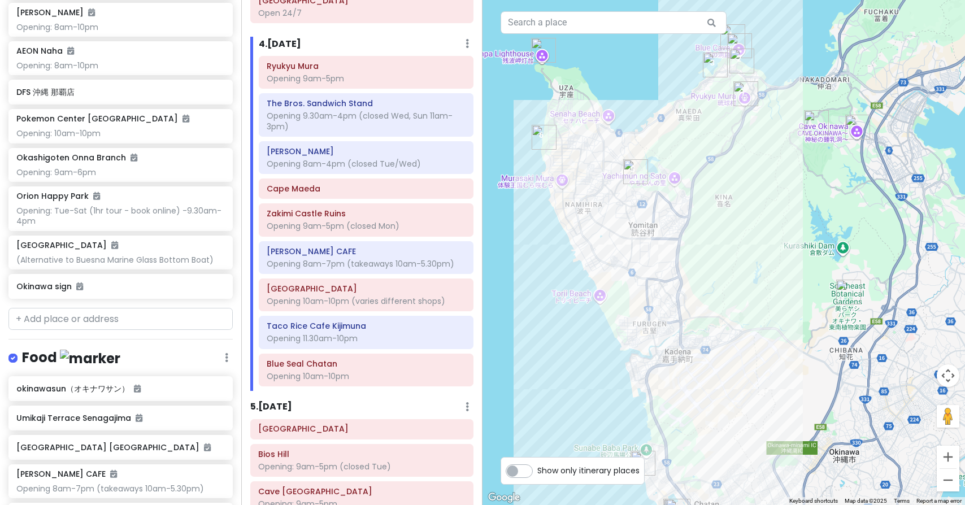
drag, startPoint x: 768, startPoint y: 312, endPoint x: 664, endPoint y: 206, distance: 149.0
click at [943, 486] on button "Zoom out" at bounding box center [947, 480] width 23 height 23
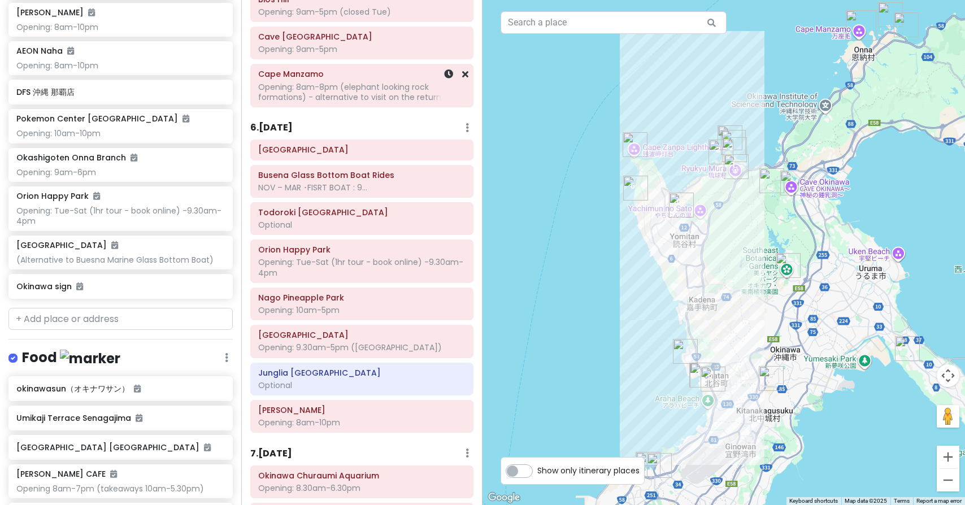
scroll to position [1226, 0]
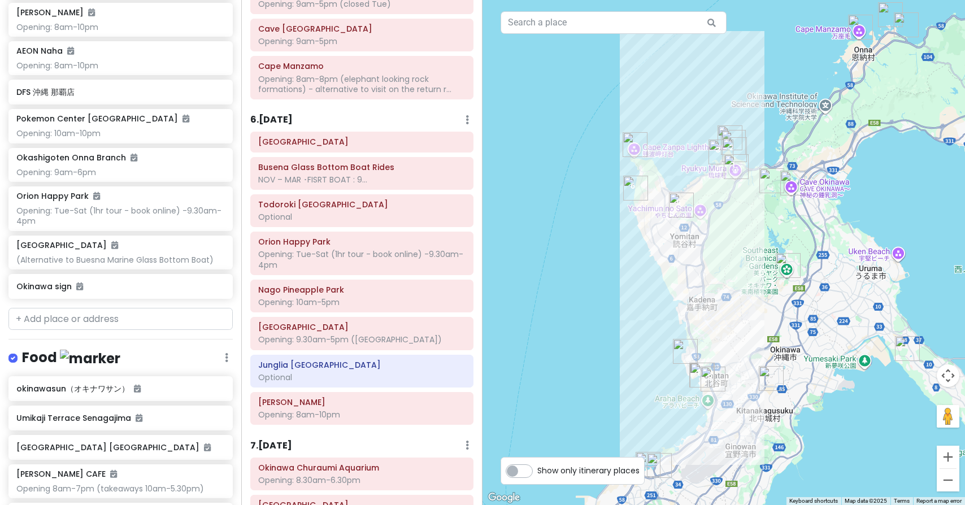
click at [289, 114] on h6 "6 . [DATE]" at bounding box center [271, 120] width 42 height 12
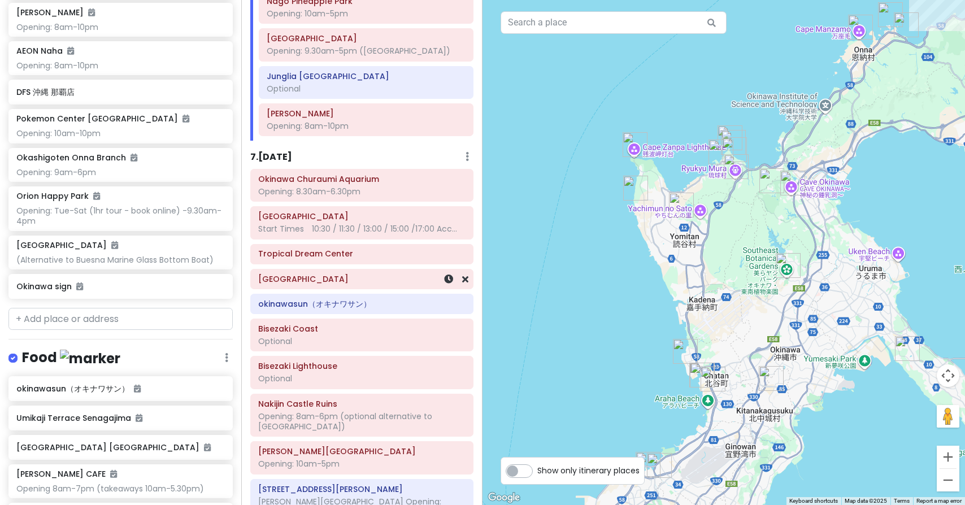
scroll to position [1520, 0]
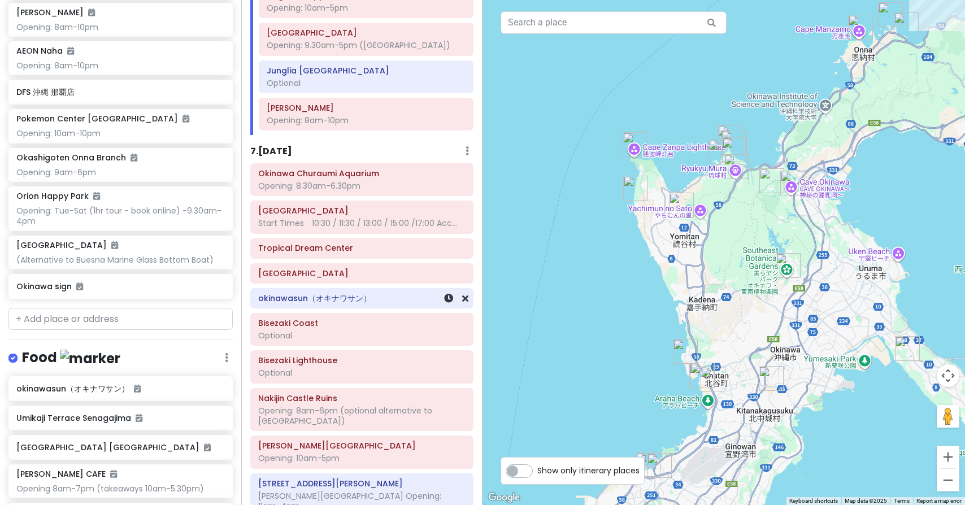
click at [295, 293] on h6 "okinawasun（オキナワサン）" at bounding box center [361, 298] width 207 height 10
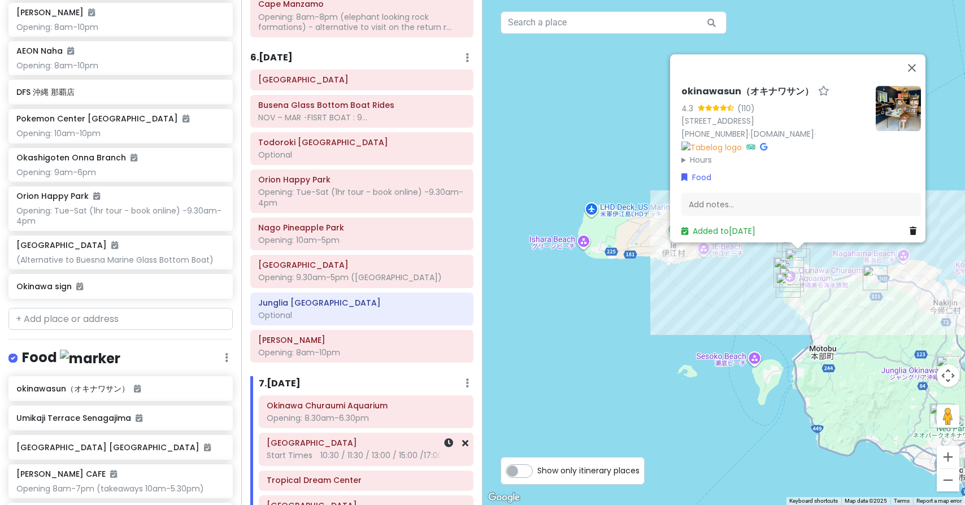
scroll to position [1279, 0]
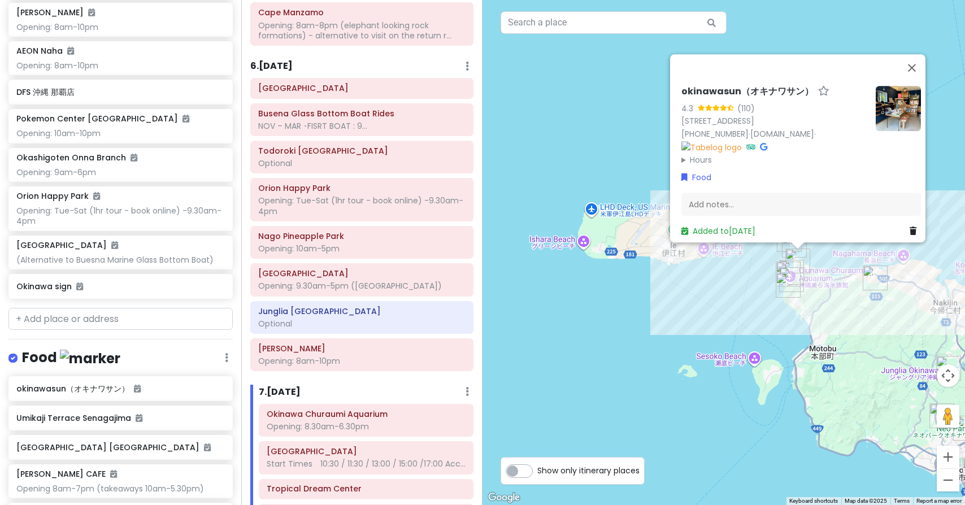
click at [290, 60] on h6 "6 . [DATE]" at bounding box center [271, 66] width 42 height 12
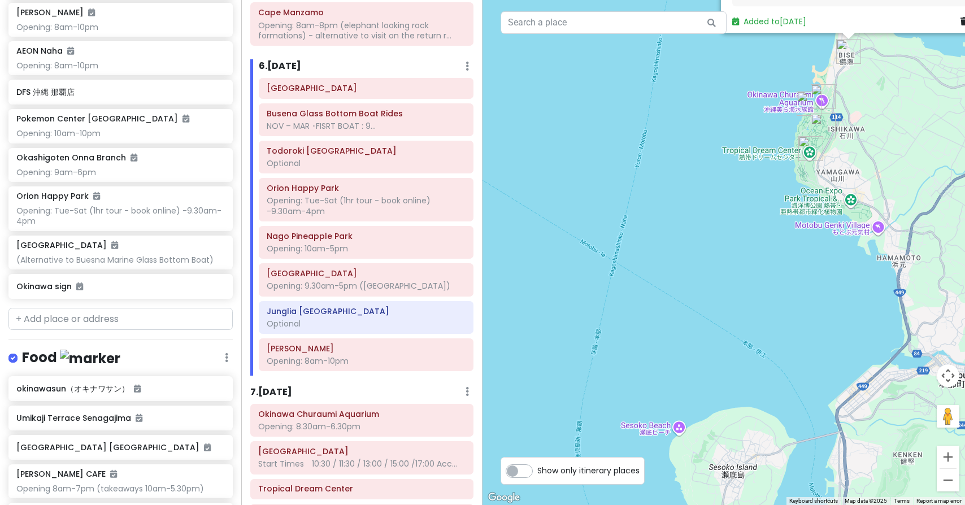
drag, startPoint x: 807, startPoint y: 343, endPoint x: 794, endPoint y: 350, distance: 14.7
click at [952, 481] on button "Zoom out" at bounding box center [947, 480] width 23 height 23
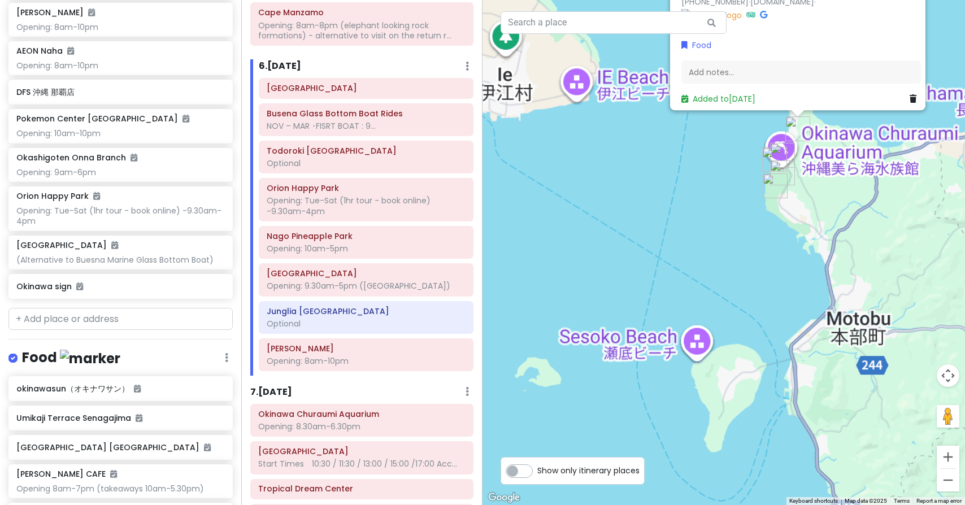
click at [952, 481] on button "Zoom out" at bounding box center [947, 480] width 23 height 23
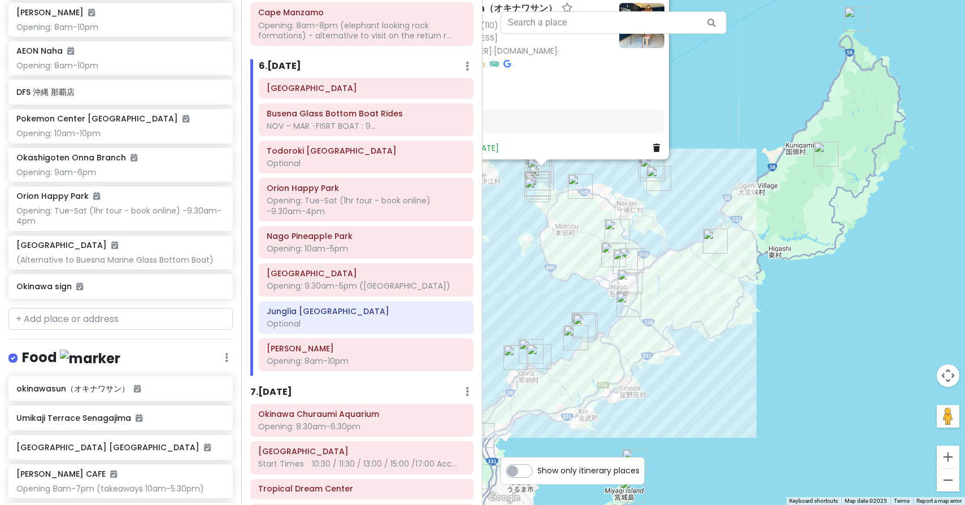
drag, startPoint x: 720, startPoint y: 343, endPoint x: 518, endPoint y: 304, distance: 204.8
click at [945, 452] on button "Zoom in" at bounding box center [947, 457] width 23 height 23
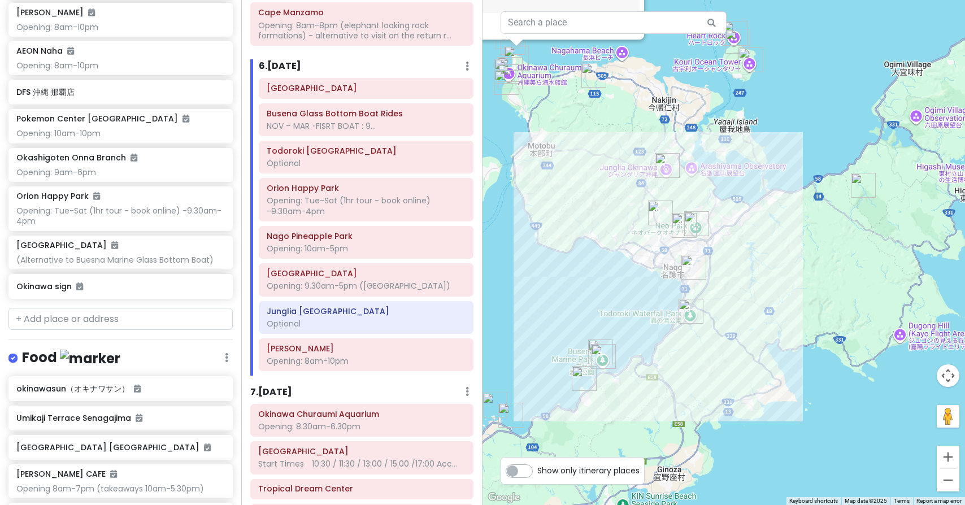
drag, startPoint x: 732, startPoint y: 440, endPoint x: 891, endPoint y: 384, distance: 168.8
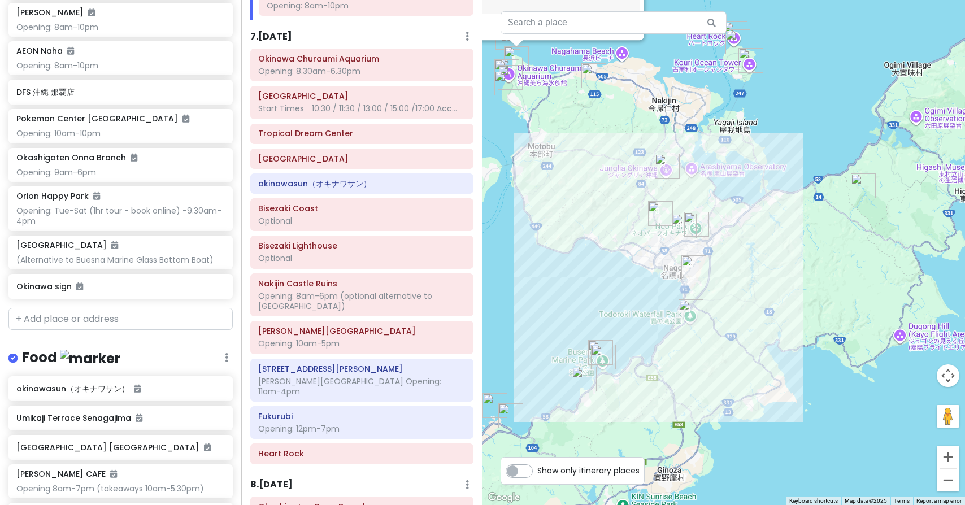
scroll to position [1601, 0]
